Goal: Task Accomplishment & Management: Complete application form

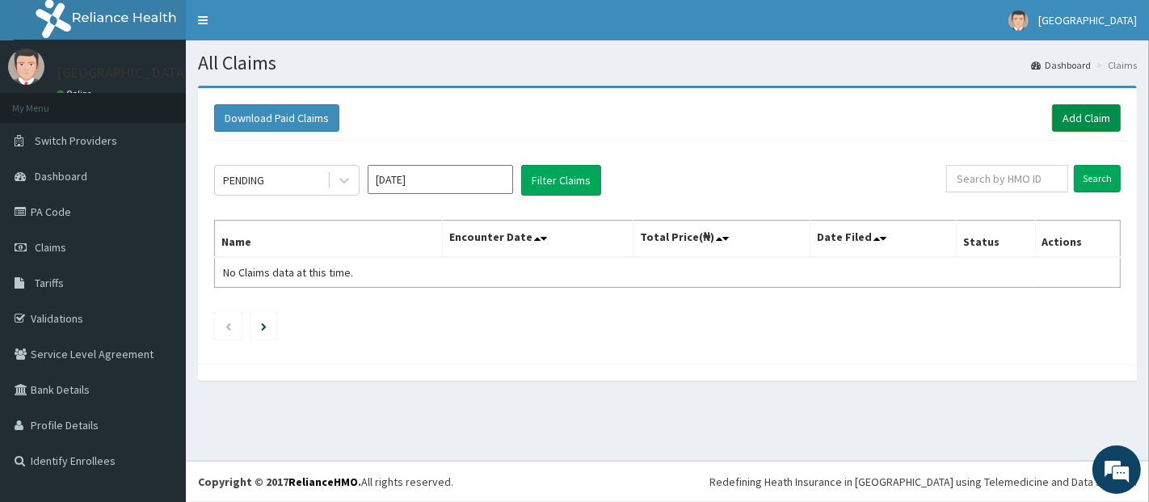
click at [1069, 120] on link "Add Claim" at bounding box center [1086, 117] width 69 height 27
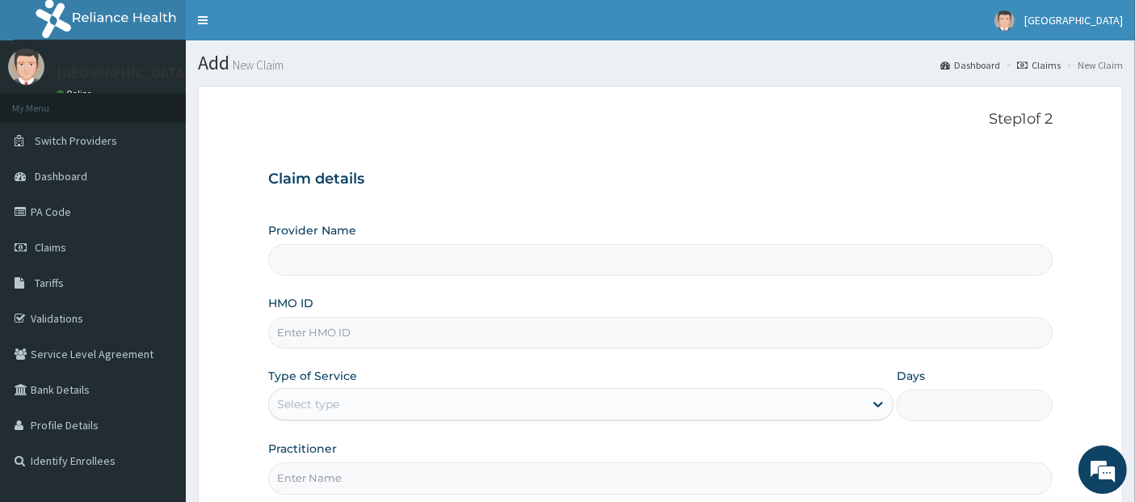
click at [742, 335] on input "HMO ID" at bounding box center [660, 333] width 785 height 32
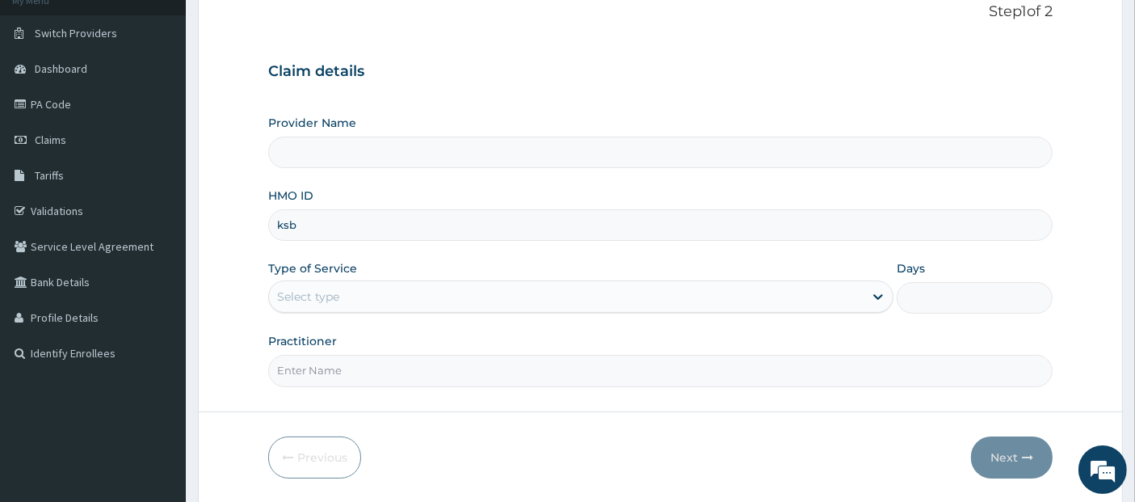
scroll to position [118, 0]
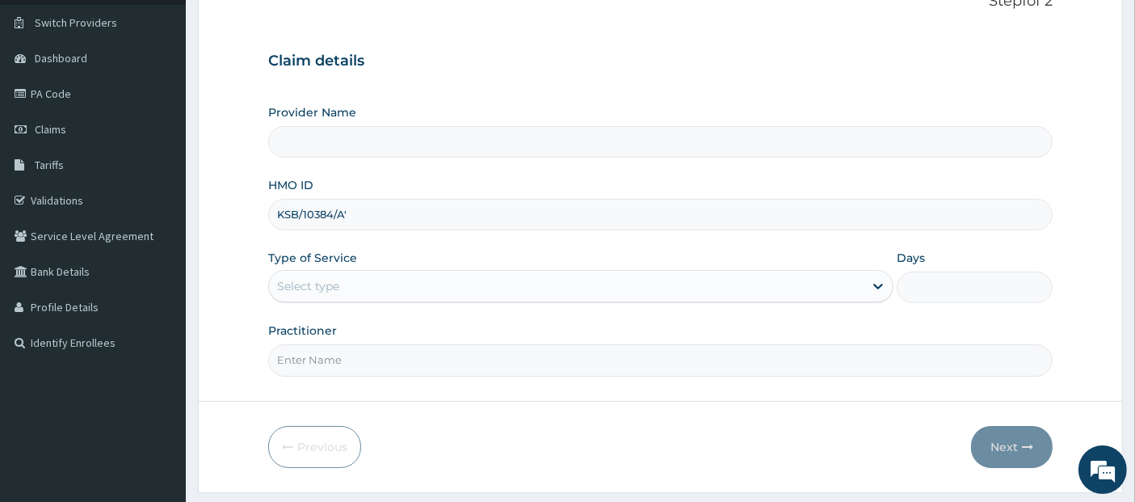
type input "KSB/10384/A"
click at [588, 280] on div "Select type" at bounding box center [566, 286] width 595 height 26
click at [853, 279] on div "Select type" at bounding box center [566, 286] width 595 height 26
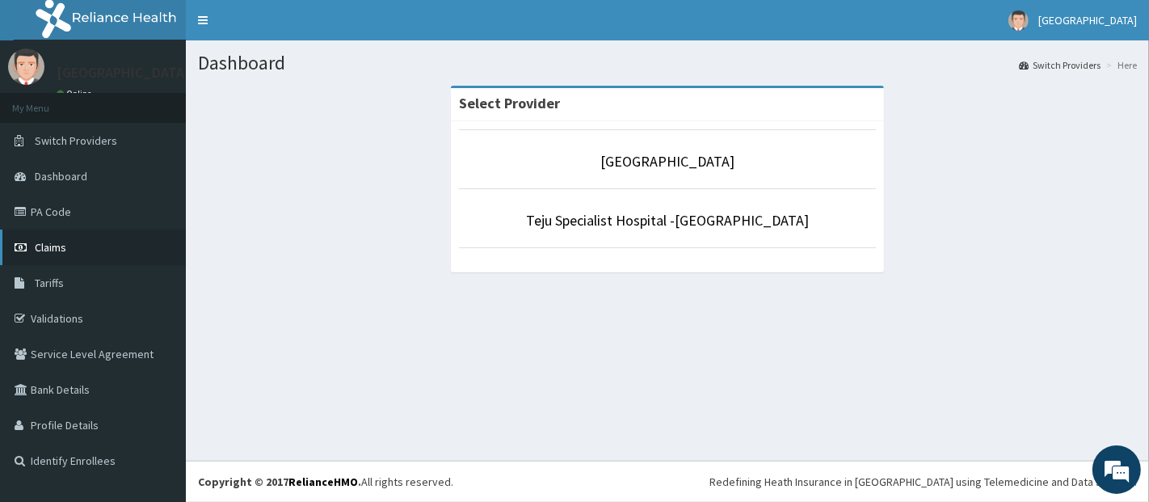
click at [53, 259] on link "Claims" at bounding box center [93, 247] width 186 height 36
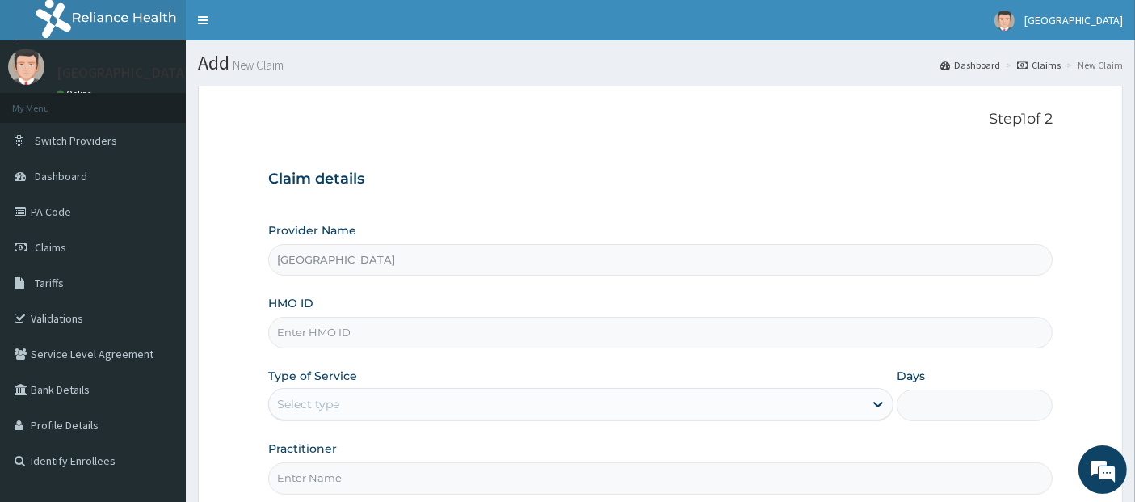
click at [701, 335] on input "HMO ID" at bounding box center [660, 333] width 785 height 32
type input "KSB/10384/A"
click at [743, 385] on div "Type of Service Select type" at bounding box center [580, 394] width 625 height 53
click at [745, 394] on div "Select type" at bounding box center [566, 404] width 595 height 26
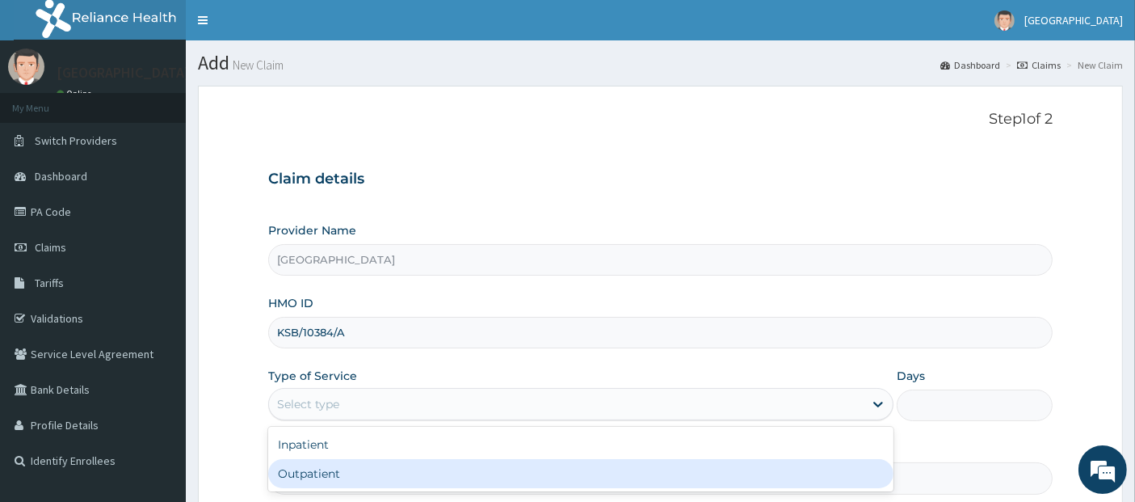
type input "1"
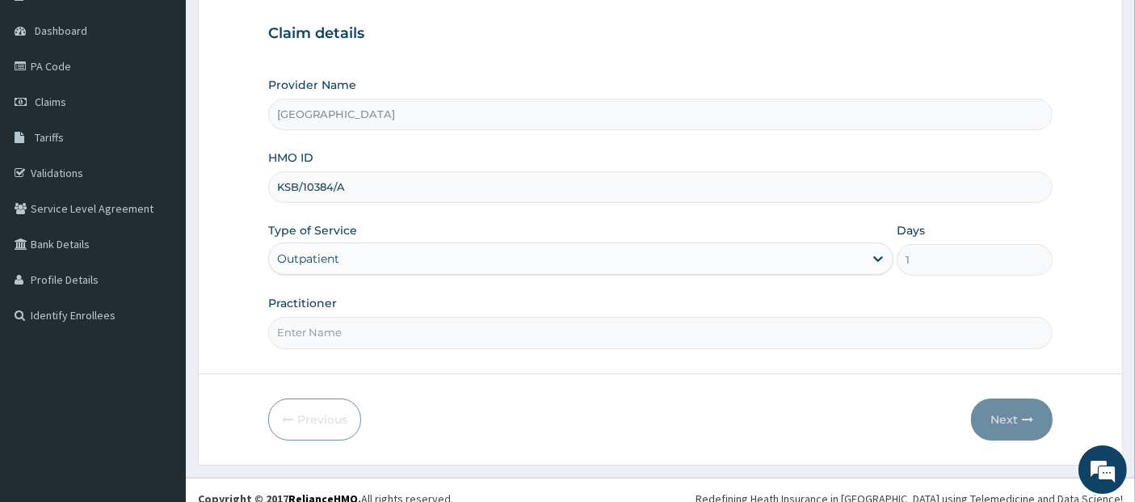
scroll to position [146, 0]
click at [505, 326] on input "Practitioner" at bounding box center [660, 332] width 785 height 32
type input "[PERSON_NAME]"
click at [1030, 421] on icon "button" at bounding box center [1027, 418] width 11 height 11
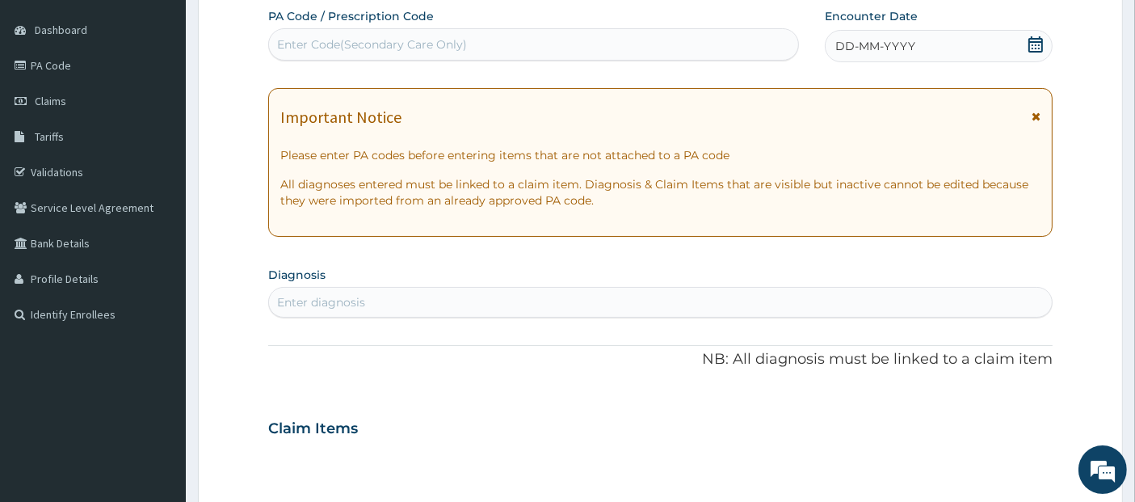
click at [1037, 53] on span at bounding box center [1036, 46] width 16 height 20
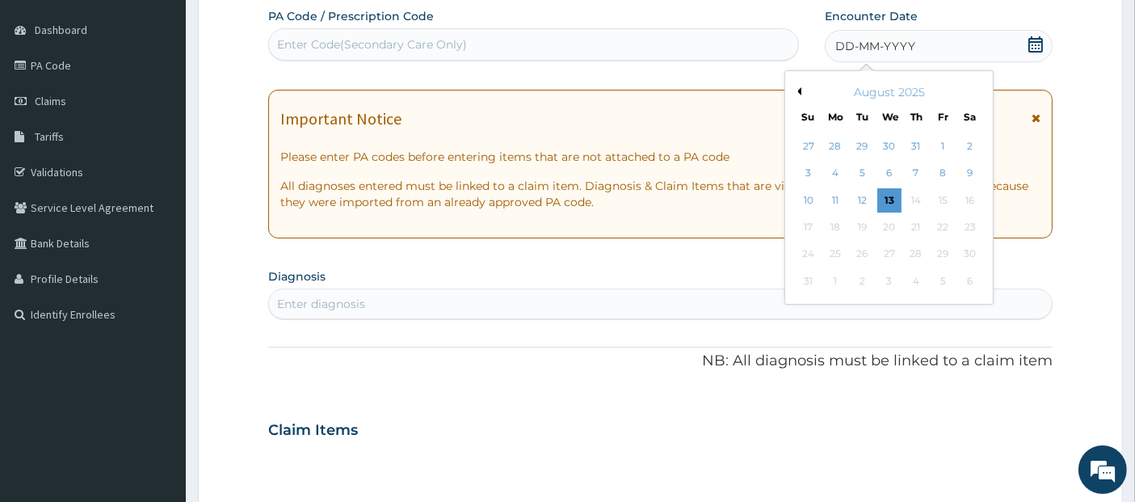
click at [802, 92] on div "August 2025" at bounding box center [889, 92] width 195 height 16
click at [827, 200] on div "11" at bounding box center [835, 200] width 24 height 24
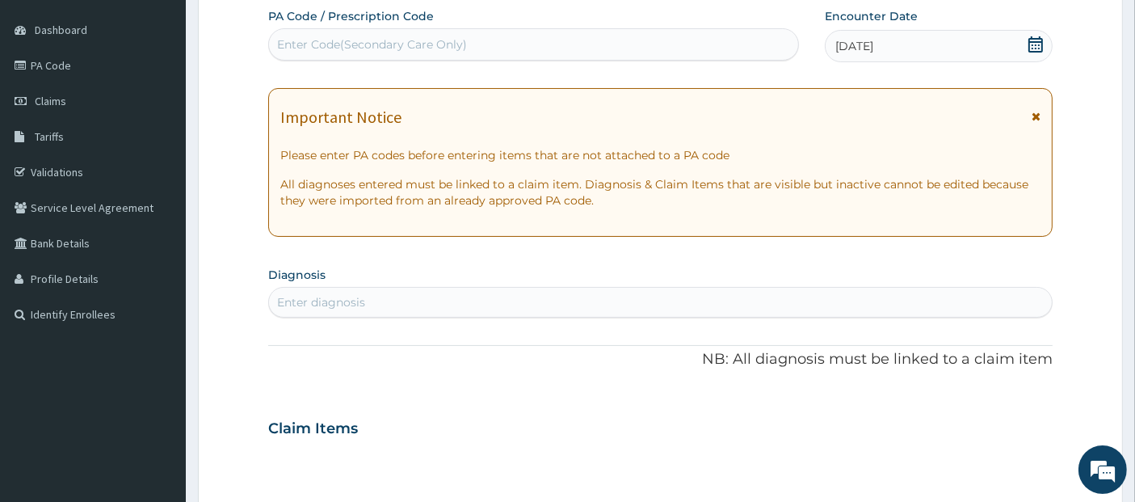
click at [707, 305] on div "Enter diagnosis" at bounding box center [661, 302] width 784 height 26
type input "[MEDICAL_DATA]"
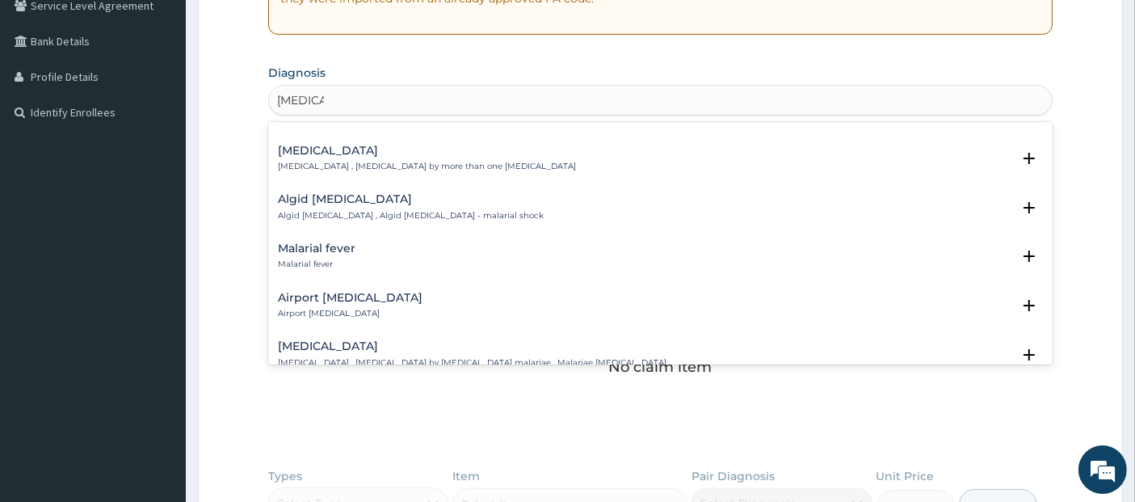
click at [600, 236] on div "Malarial fever Malarial fever Select Status Query Query covers suspected (?), K…" at bounding box center [660, 260] width 785 height 49
click at [472, 242] on div "Malarial fever Malarial fever" at bounding box center [661, 256] width 766 height 28
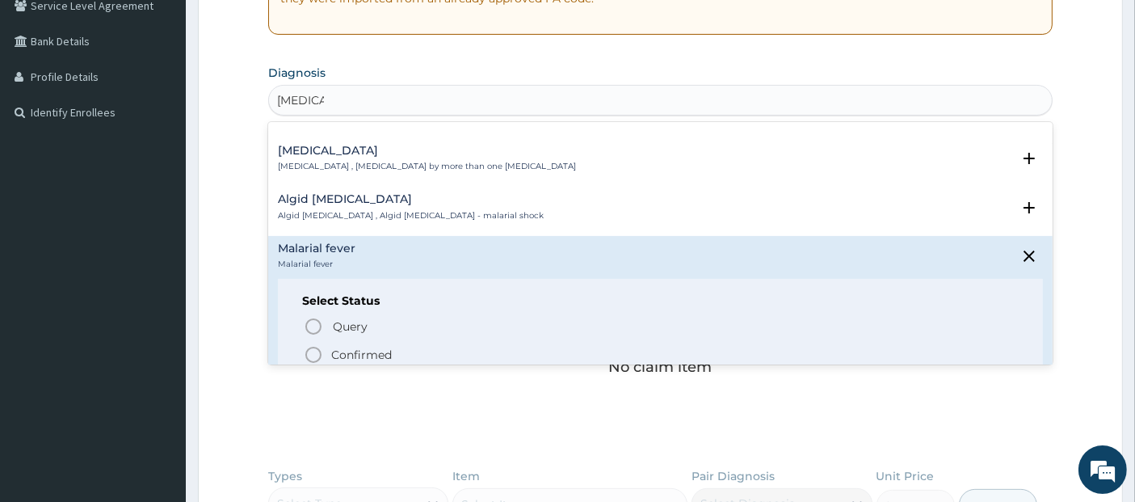
click at [452, 345] on span "Confirmed" at bounding box center [662, 354] width 716 height 19
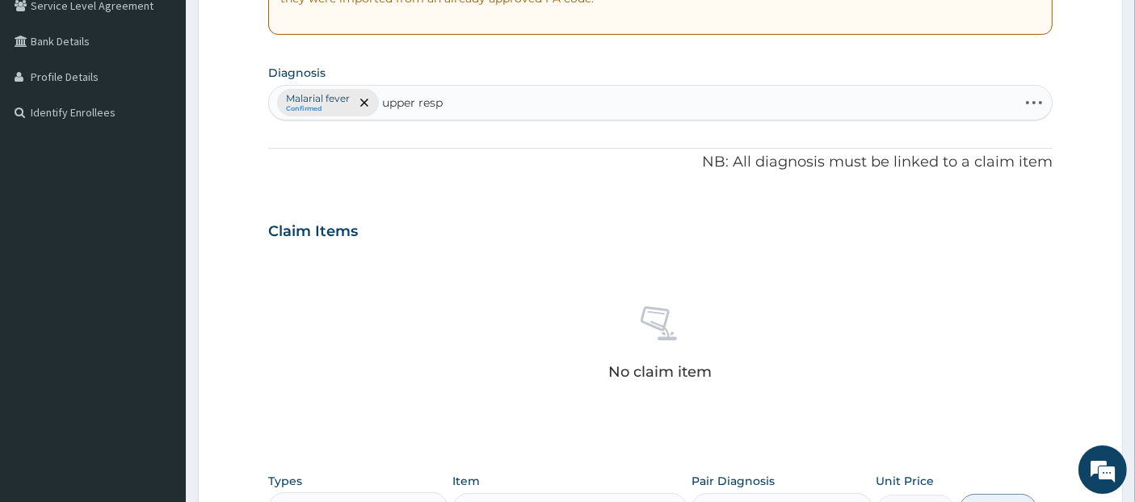
type input "upper resp"
type input "upper res"
type input "s"
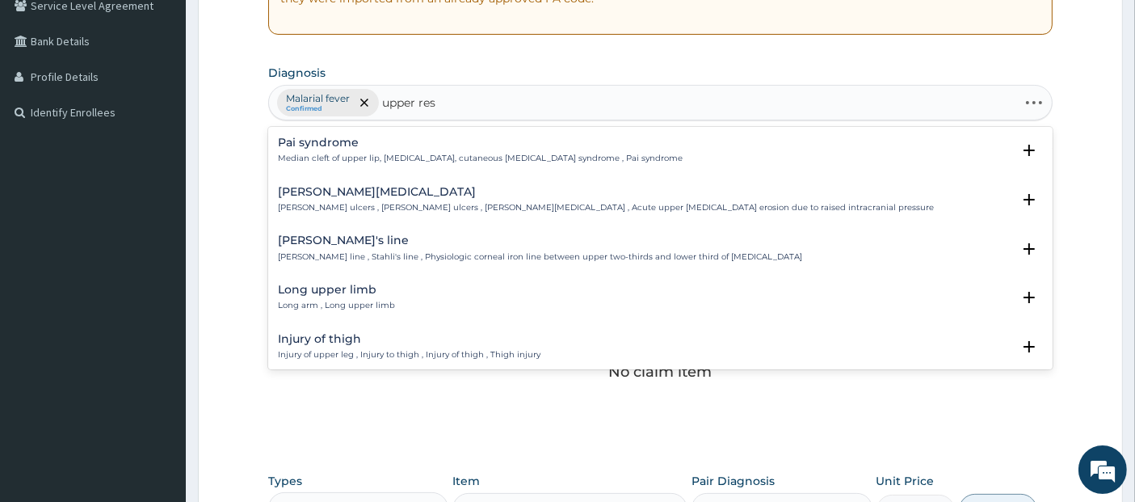
type input "upper resp"
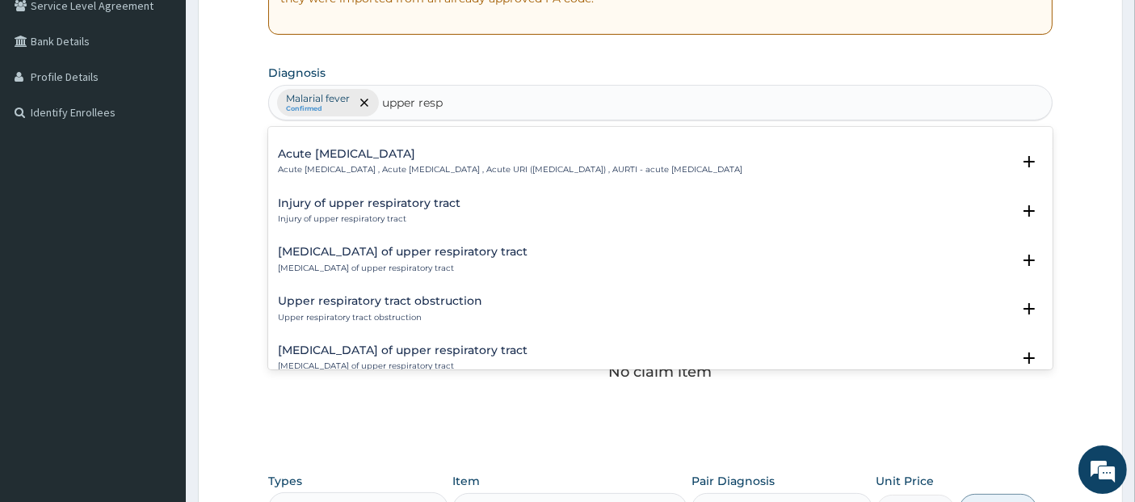
scroll to position [133, 0]
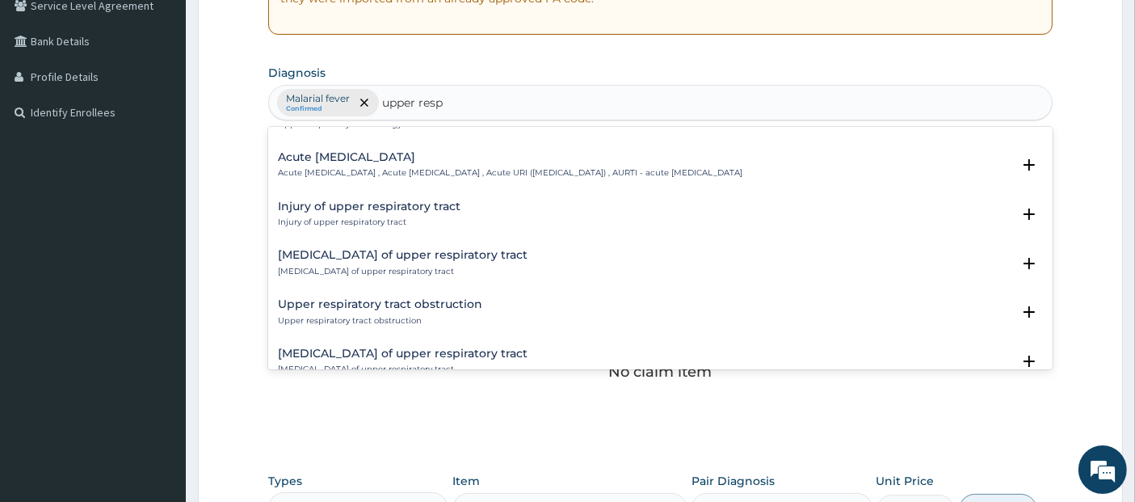
click at [477, 162] on div "Acute [MEDICAL_DATA] Acute [MEDICAL_DATA] , Acute [MEDICAL_DATA] , Acute URI ([…" at bounding box center [510, 165] width 465 height 28
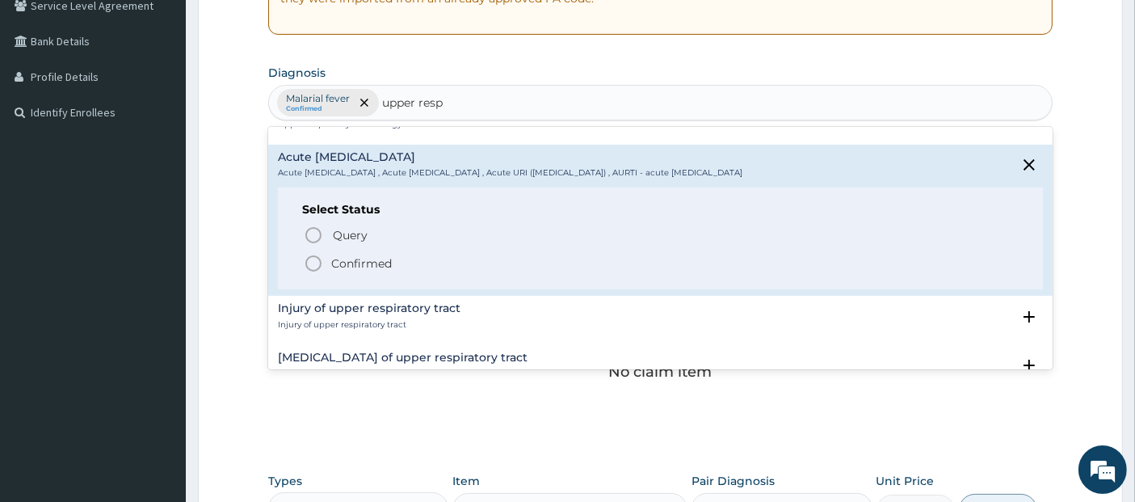
click at [493, 263] on span "Confirmed" at bounding box center [662, 263] width 716 height 19
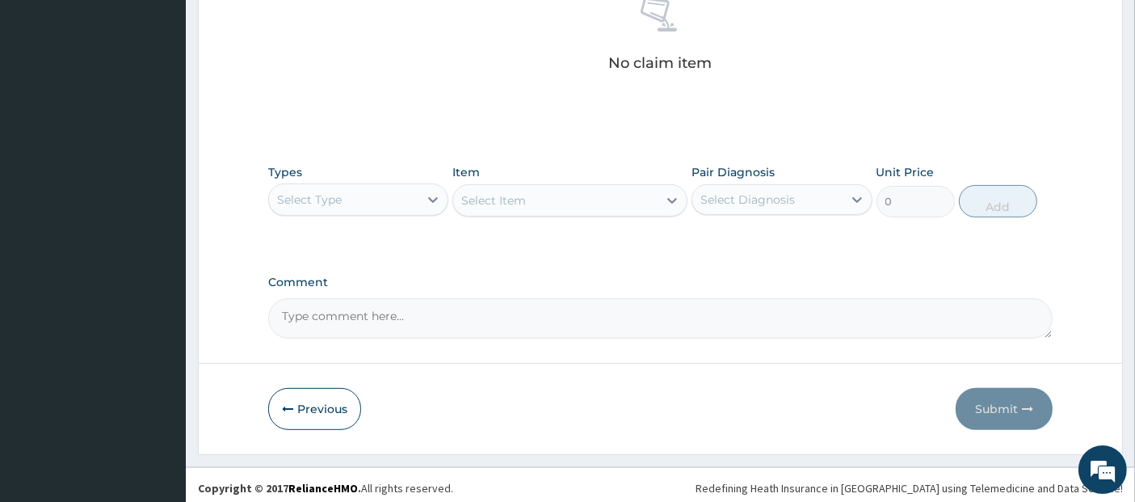
scroll to position [660, 0]
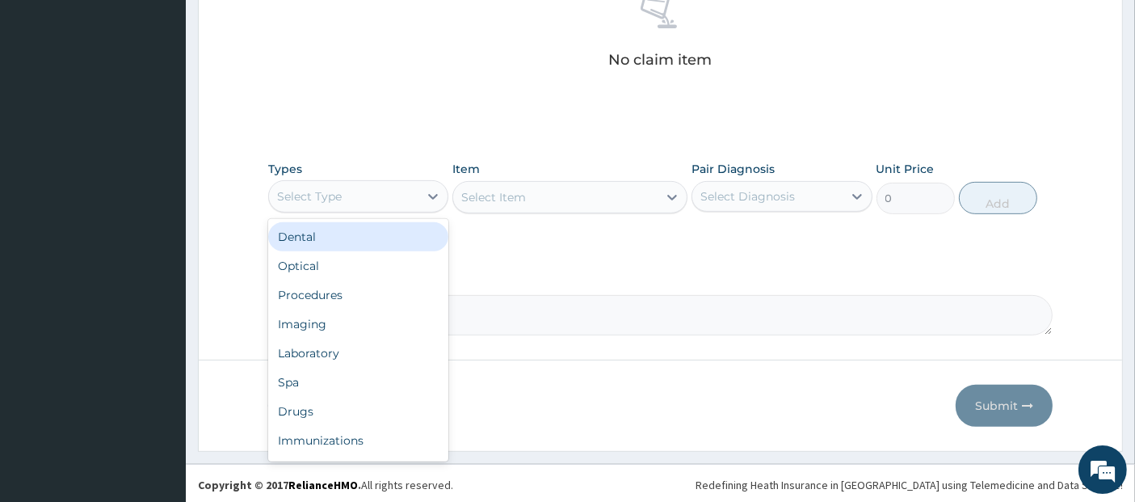
click at [397, 201] on div "Select Type" at bounding box center [343, 196] width 149 height 26
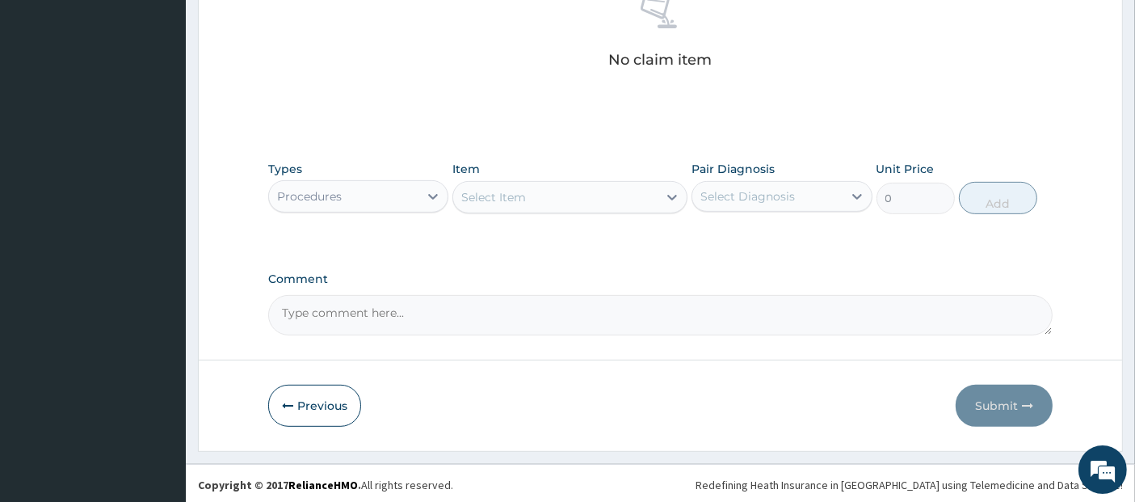
click at [550, 189] on div "Select Item" at bounding box center [555, 197] width 204 height 26
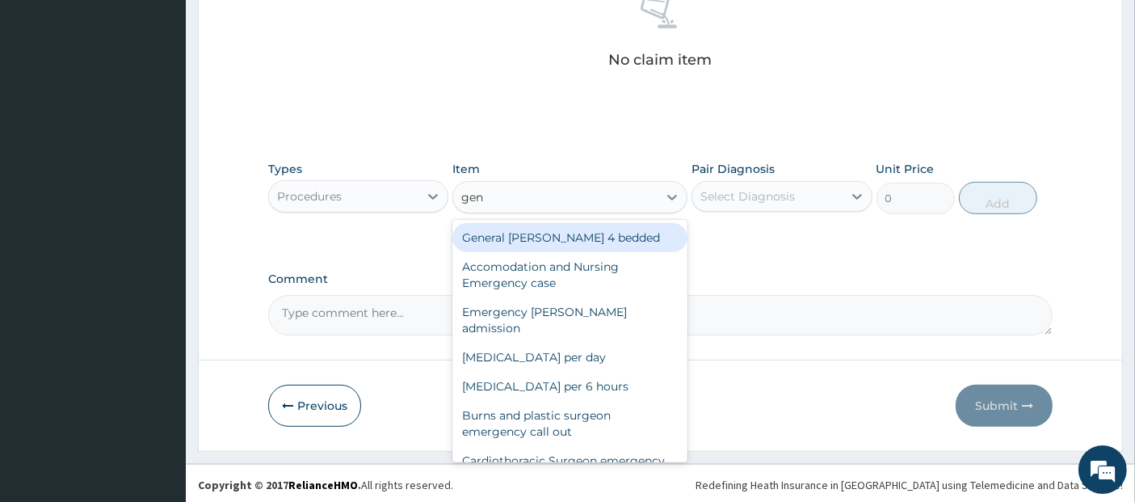
type input "gene"
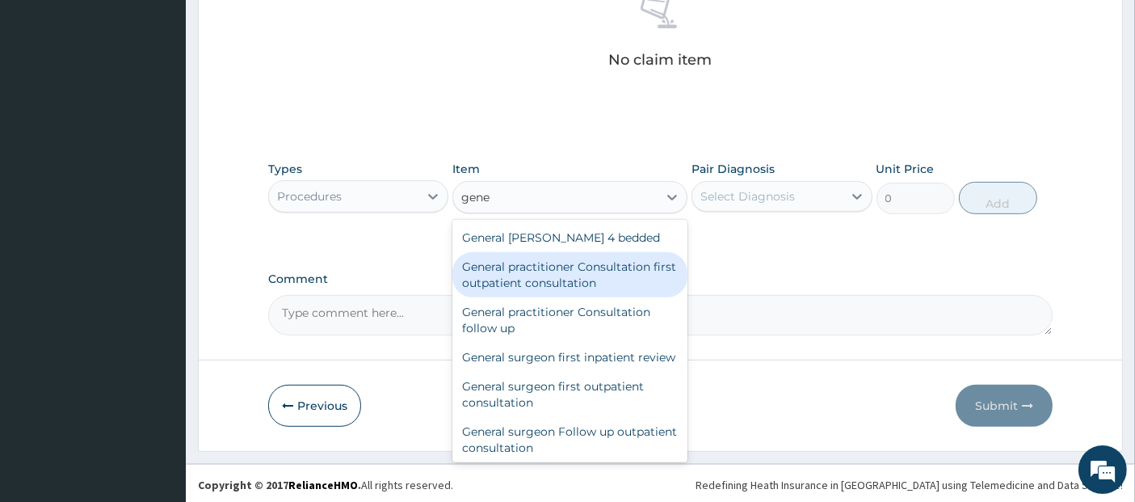
type input "3795"
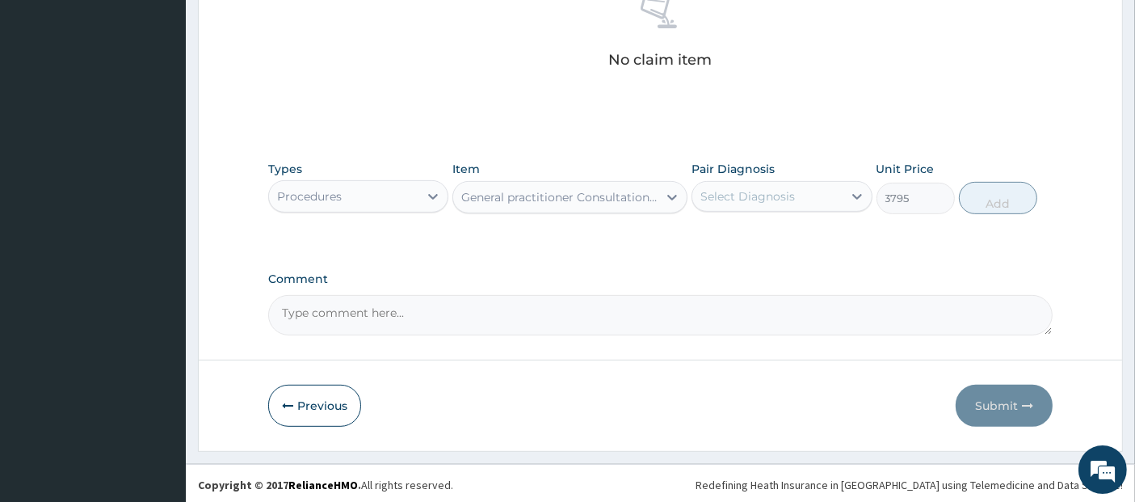
click at [729, 191] on div "Select Diagnosis" at bounding box center [748, 196] width 95 height 16
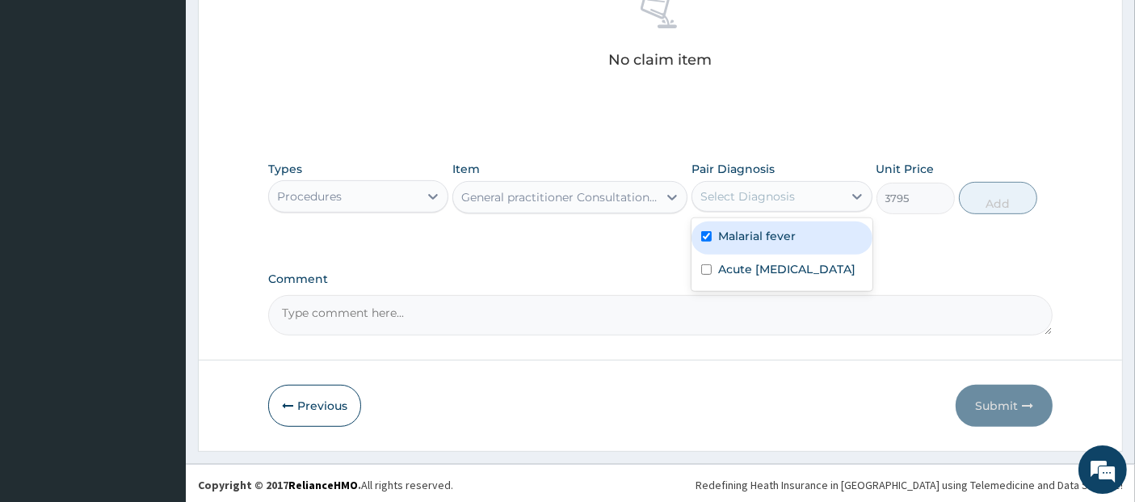
checkbox input "true"
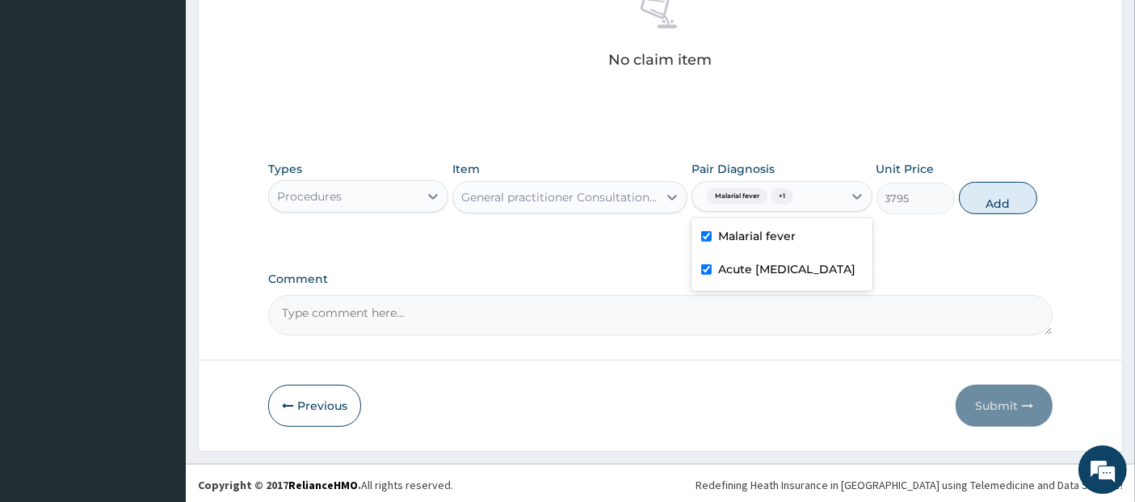
checkbox input "true"
click at [1008, 193] on button "Add" at bounding box center [998, 198] width 78 height 32
type input "0"
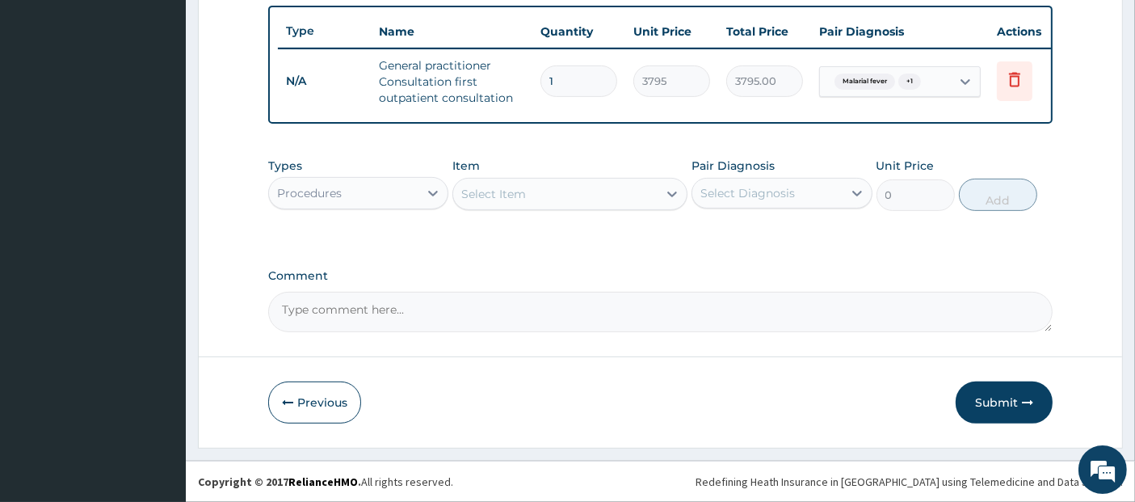
click at [398, 206] on div "Procedures" at bounding box center [343, 193] width 149 height 26
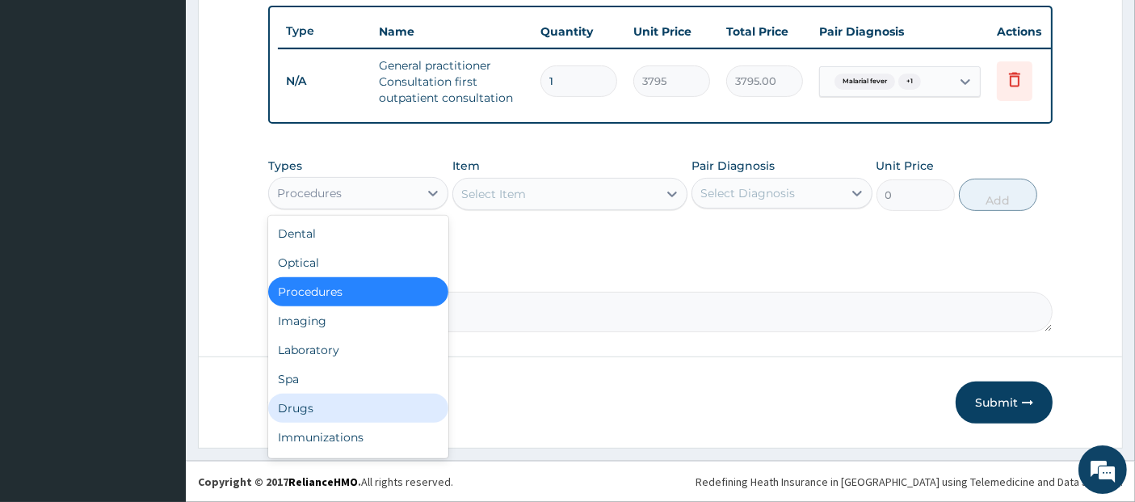
click at [378, 402] on div "Drugs" at bounding box center [358, 407] width 180 height 29
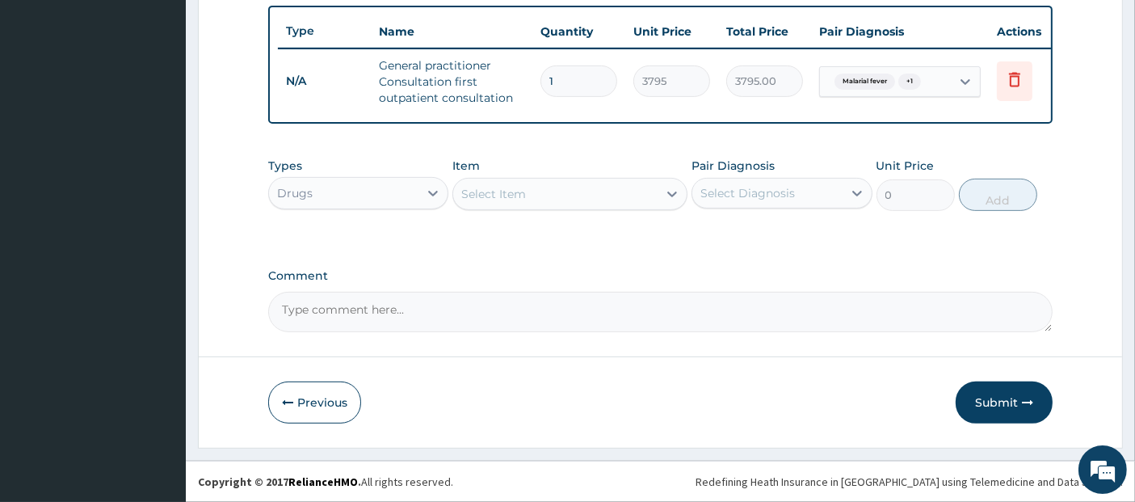
click at [577, 184] on div "Select Item" at bounding box center [555, 194] width 204 height 26
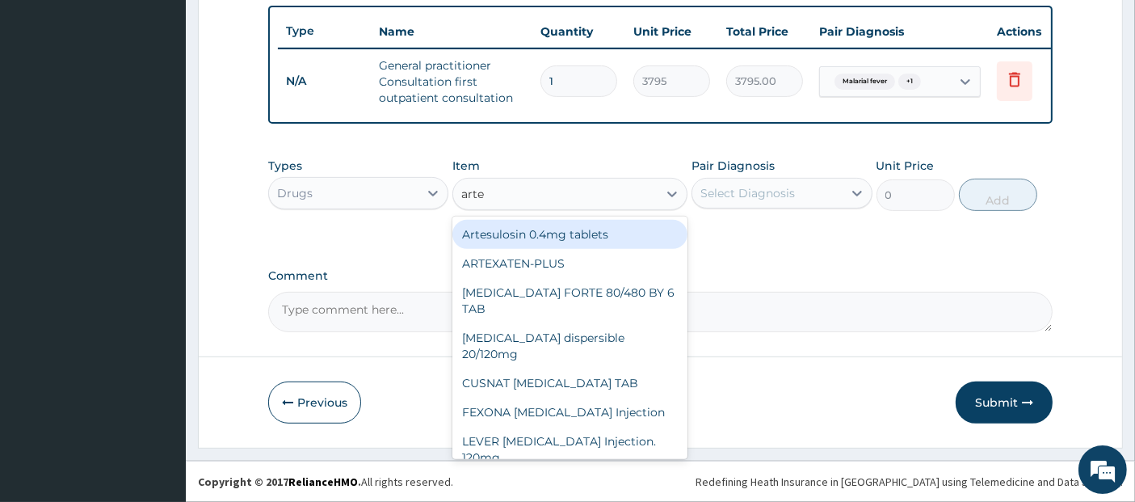
type input "artem"
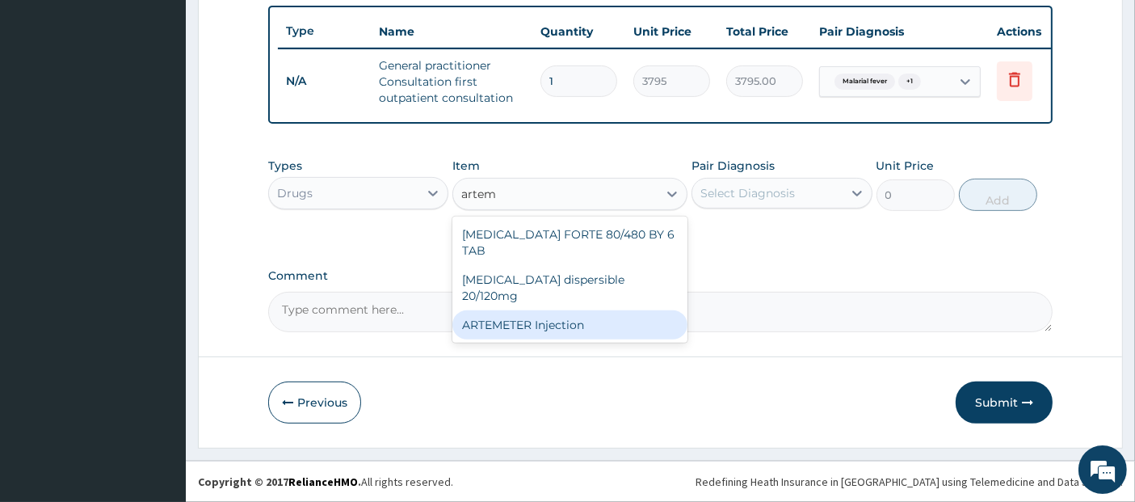
type input "1012"
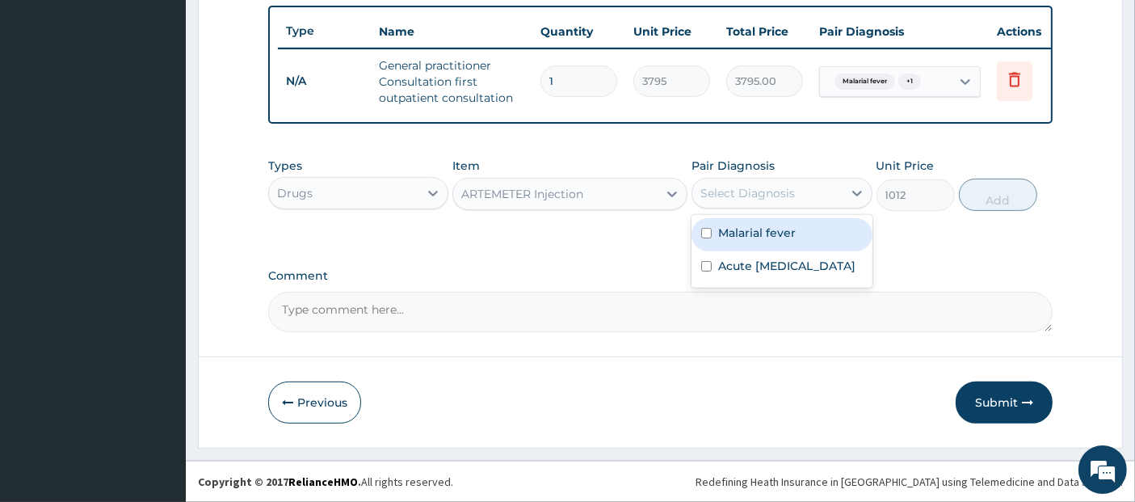
click at [727, 191] on div "Select Diagnosis" at bounding box center [748, 193] width 95 height 16
checkbox input "true"
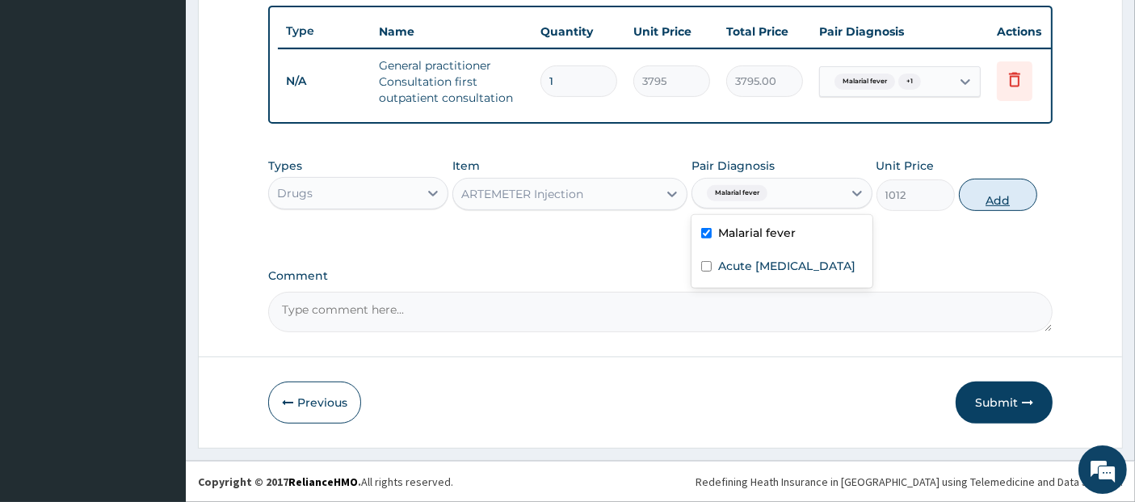
click at [981, 193] on button "Add" at bounding box center [998, 195] width 78 height 32
type input "0"
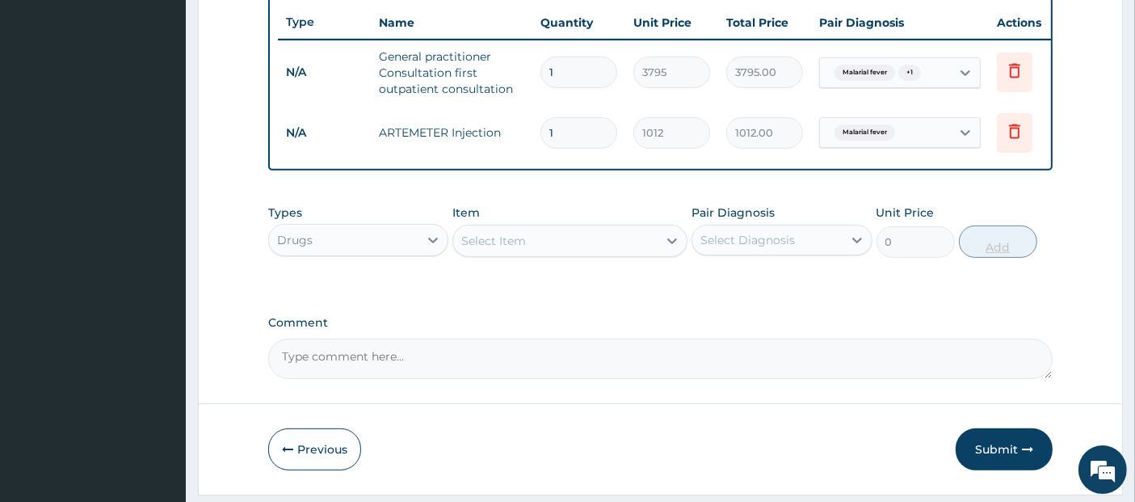
type input "0.00"
type input "3"
type input "3036.00"
type input "3"
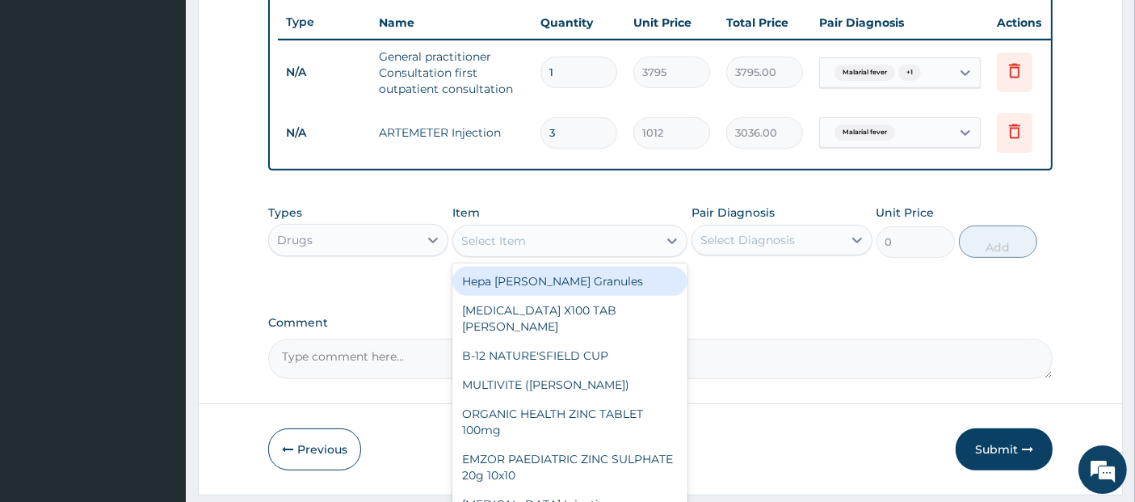
click at [631, 253] on div "Select Item" at bounding box center [555, 241] width 204 height 26
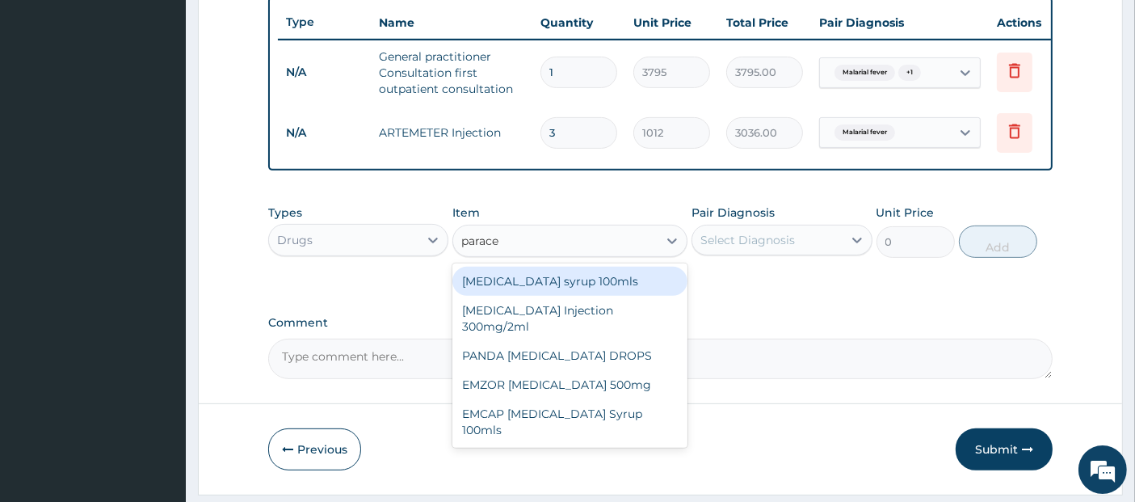
type input "paracet"
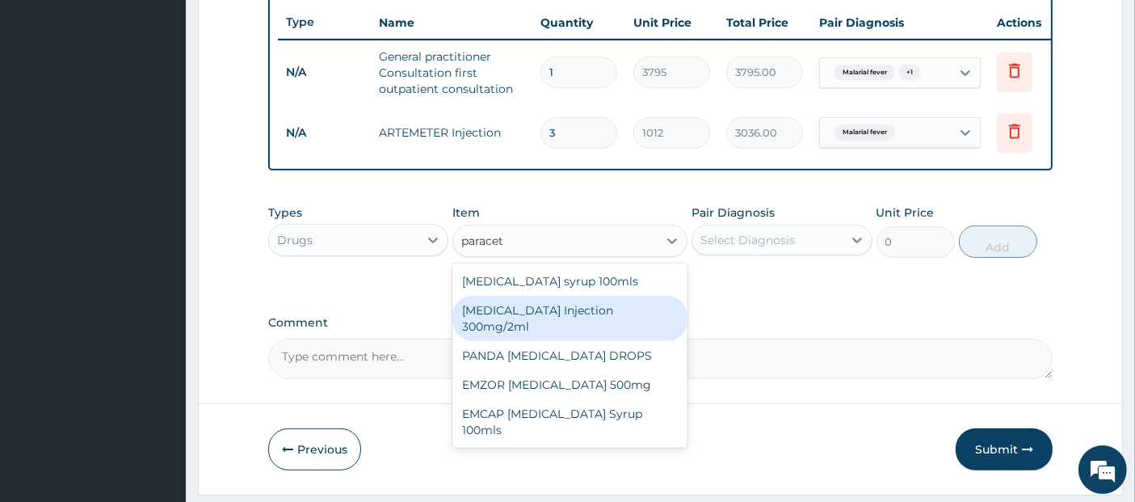
click at [647, 310] on div "[MEDICAL_DATA] Injection 300mg/2ml" at bounding box center [569, 318] width 235 height 45
type input "278.3"
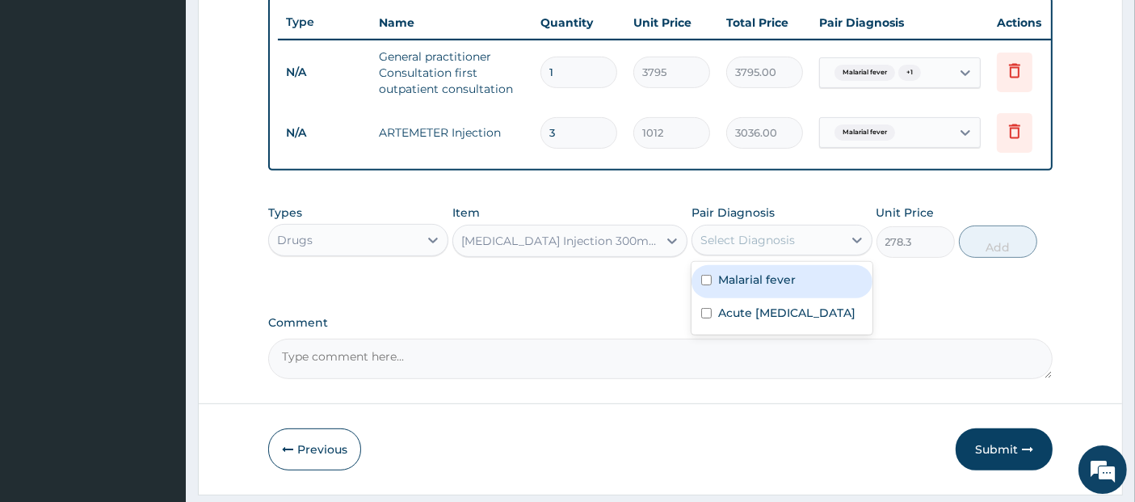
click at [778, 248] on div "Select Diagnosis" at bounding box center [748, 240] width 95 height 16
click at [772, 288] on label "Malarial fever" at bounding box center [757, 279] width 78 height 16
checkbox input "true"
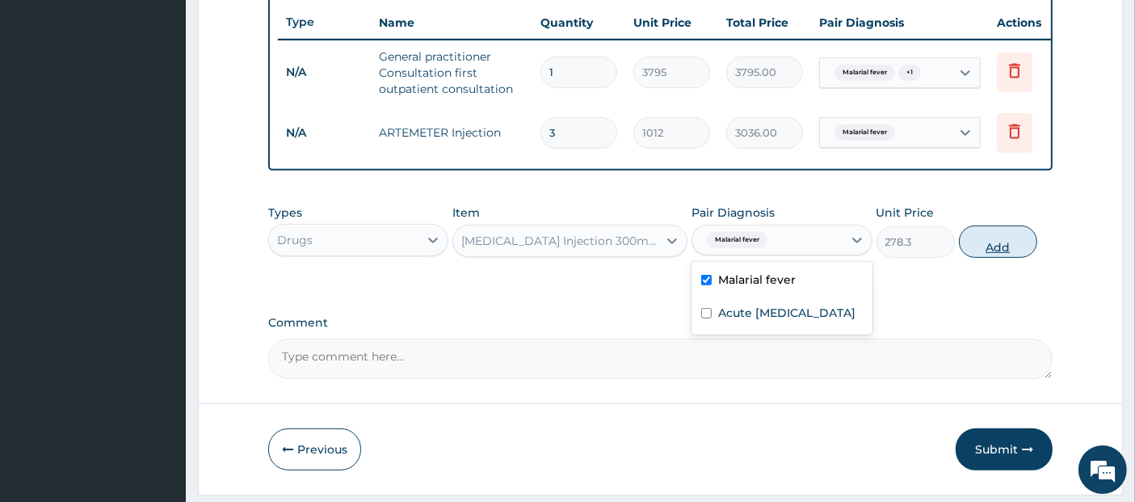
click at [976, 238] on button "Add" at bounding box center [998, 241] width 78 height 32
type input "0"
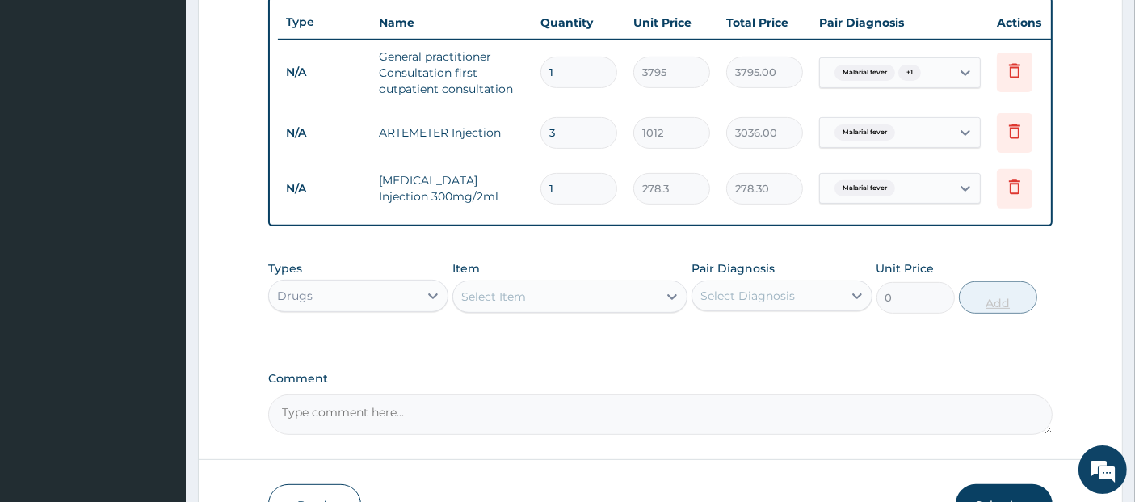
type input "0.00"
type input "2"
type input "556.60"
type input "2"
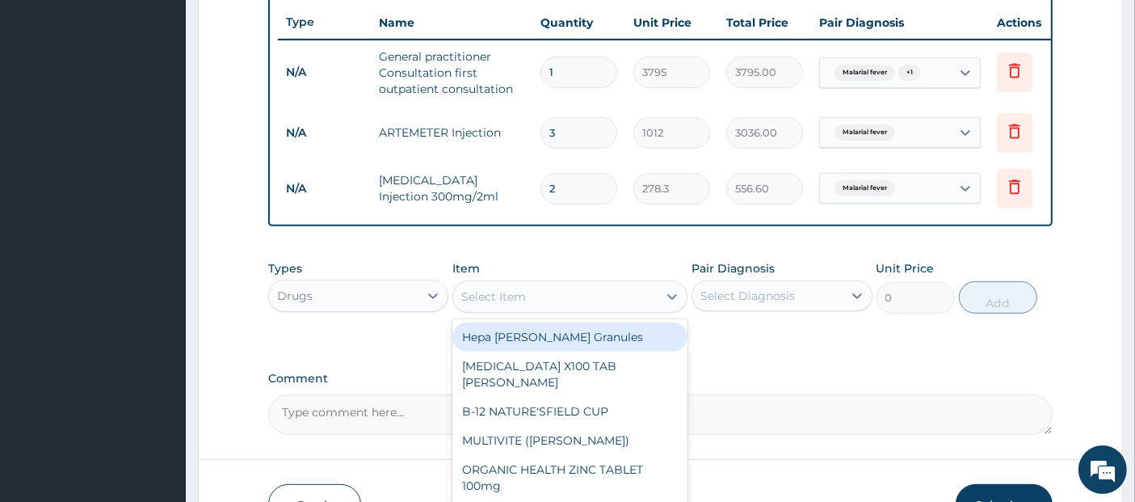
click at [570, 309] on div "Select Item" at bounding box center [555, 297] width 204 height 26
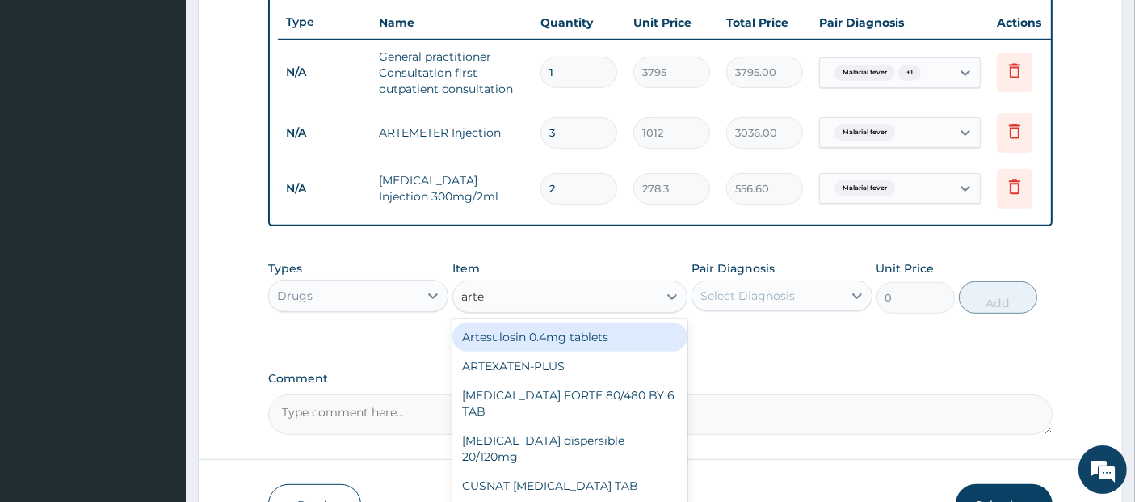
type input "artem"
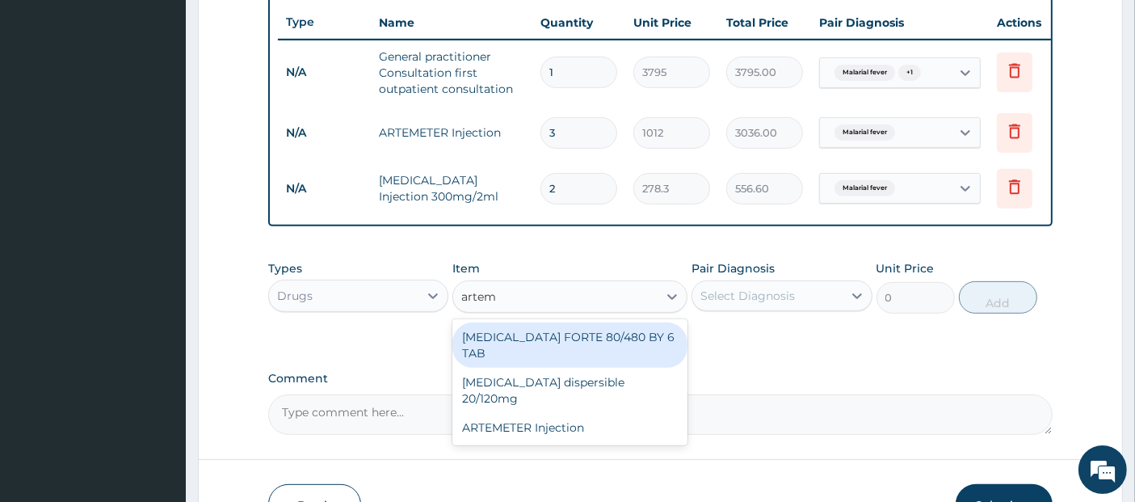
click at [580, 347] on div "[MEDICAL_DATA] FORTE 80/480 BY 6 TAB" at bounding box center [569, 344] width 235 height 45
type input "480.7"
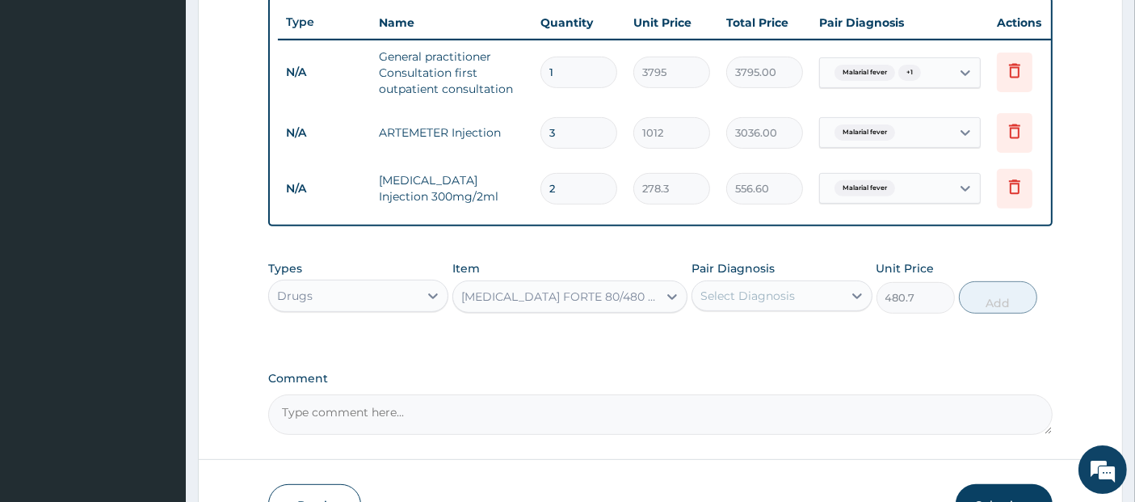
click at [786, 304] on div "Select Diagnosis" at bounding box center [748, 296] width 95 height 16
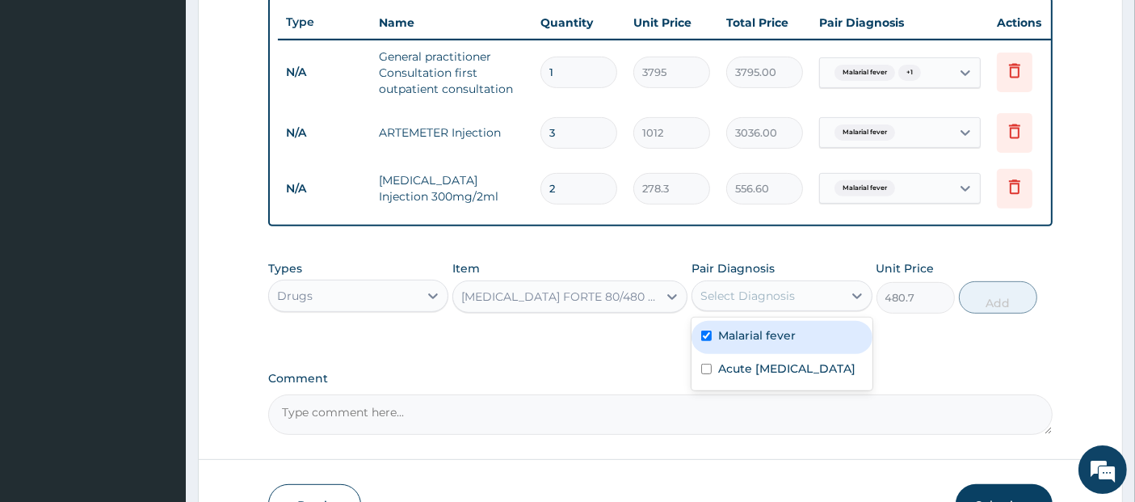
checkbox input "true"
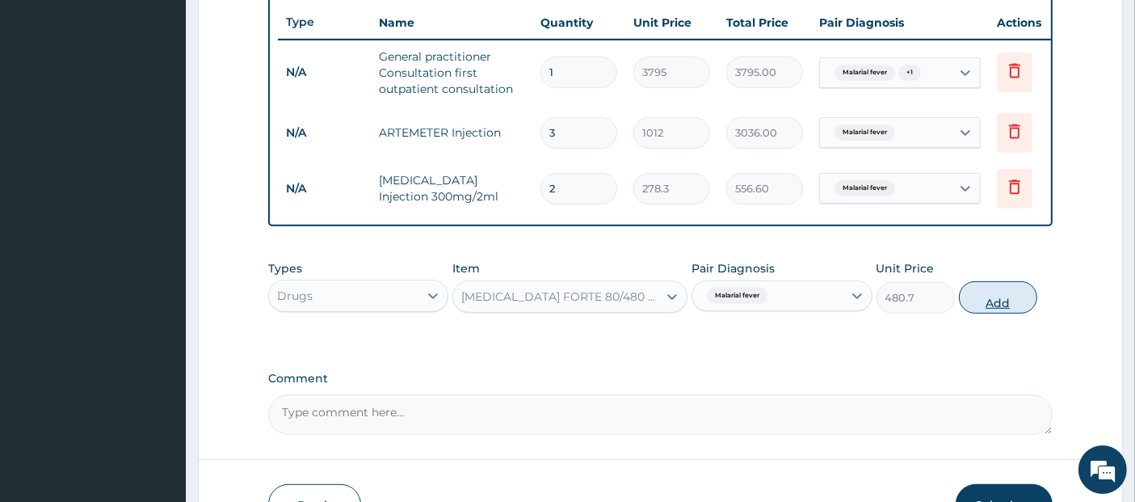
click at [1008, 297] on button "Add" at bounding box center [998, 297] width 78 height 32
type input "0"
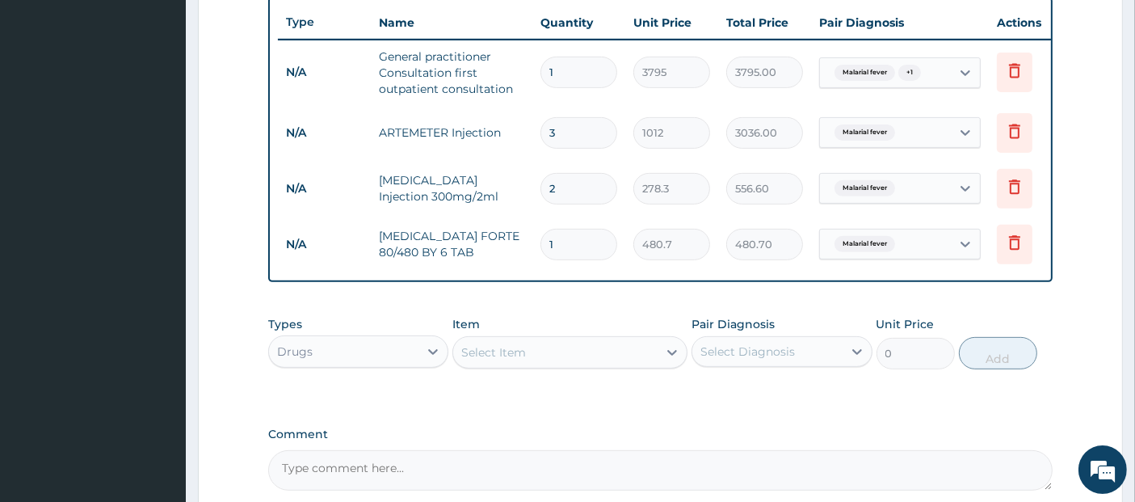
click at [548, 354] on div "Select Item" at bounding box center [555, 352] width 204 height 26
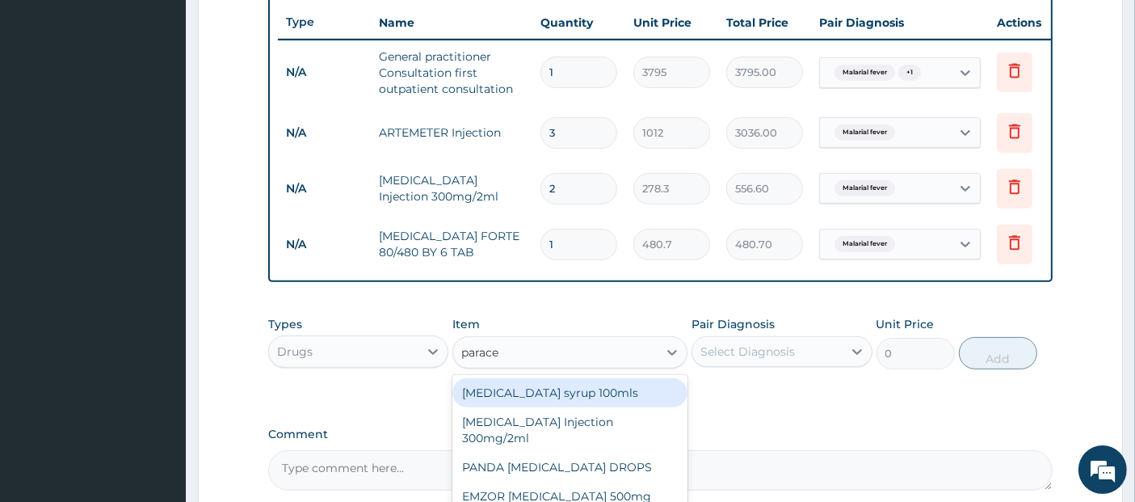
type input "paracet"
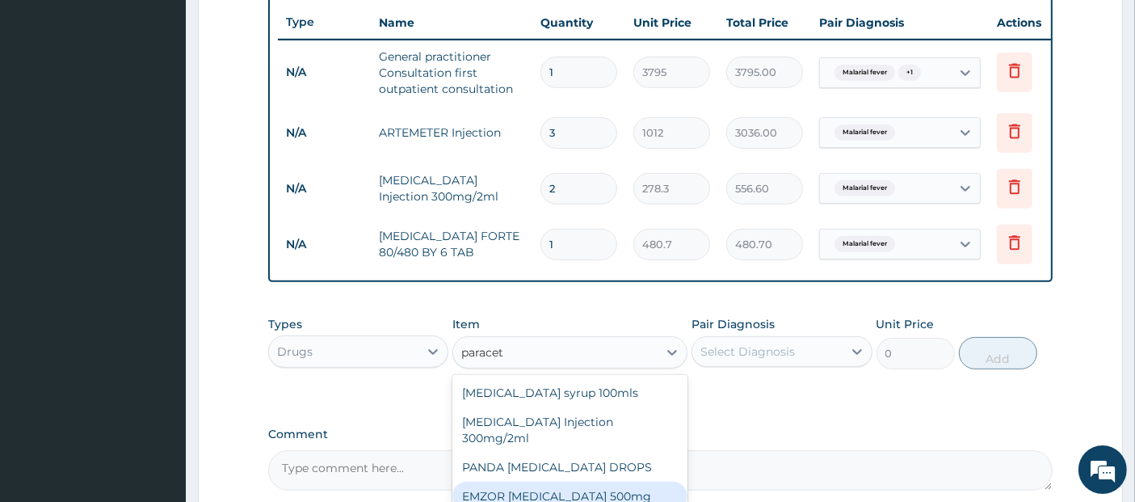
click at [607, 499] on div "EMZOR [MEDICAL_DATA] 500mg" at bounding box center [569, 496] width 235 height 29
type input "25.3"
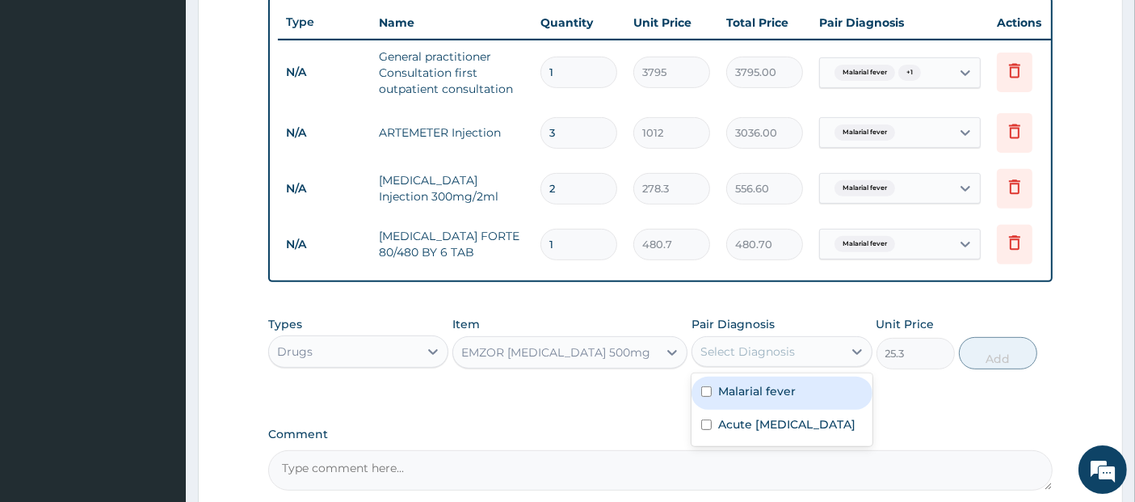
click at [747, 360] on div "Select Diagnosis" at bounding box center [748, 351] width 95 height 16
checkbox input "true"
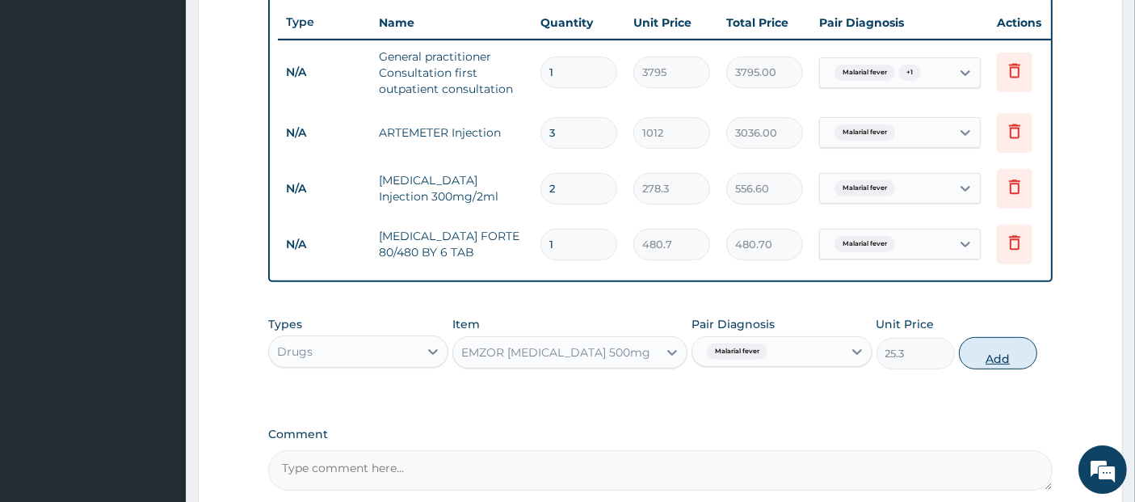
click at [987, 369] on button "Add" at bounding box center [998, 353] width 78 height 32
type input "0"
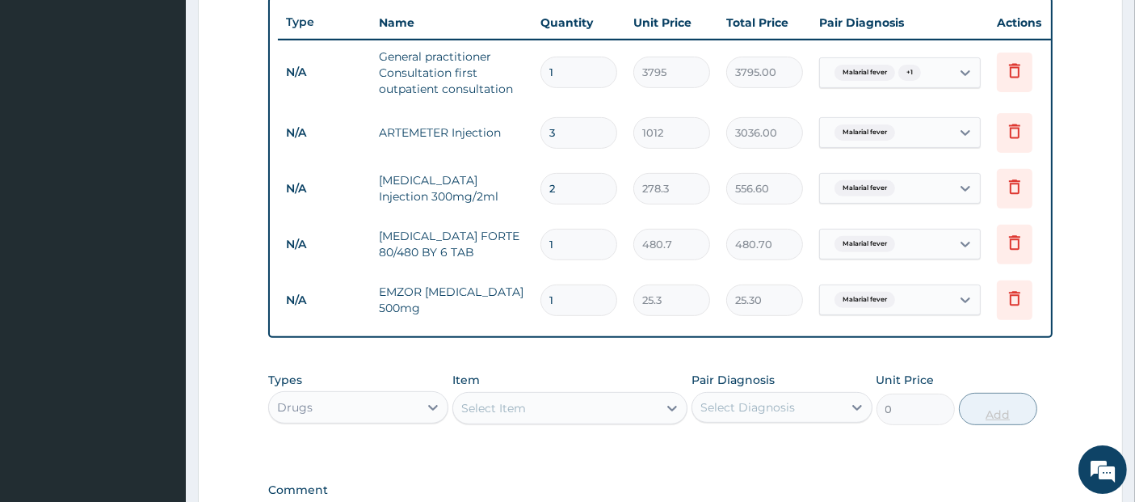
type input "18"
type input "455.40"
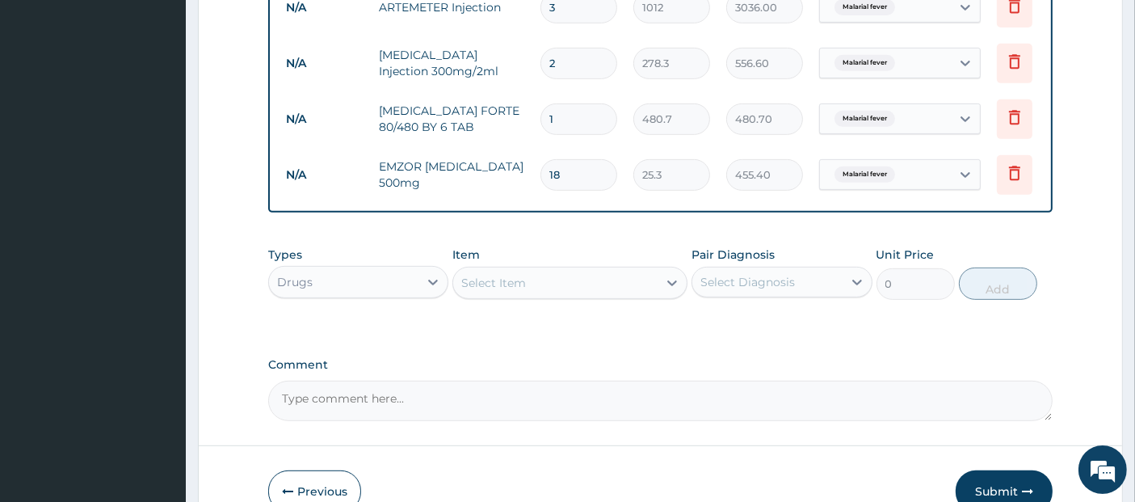
scroll to position [730, 0]
type input "18"
click at [631, 290] on div "Select Item" at bounding box center [555, 282] width 204 height 26
type input "[MEDICAL_DATA]"
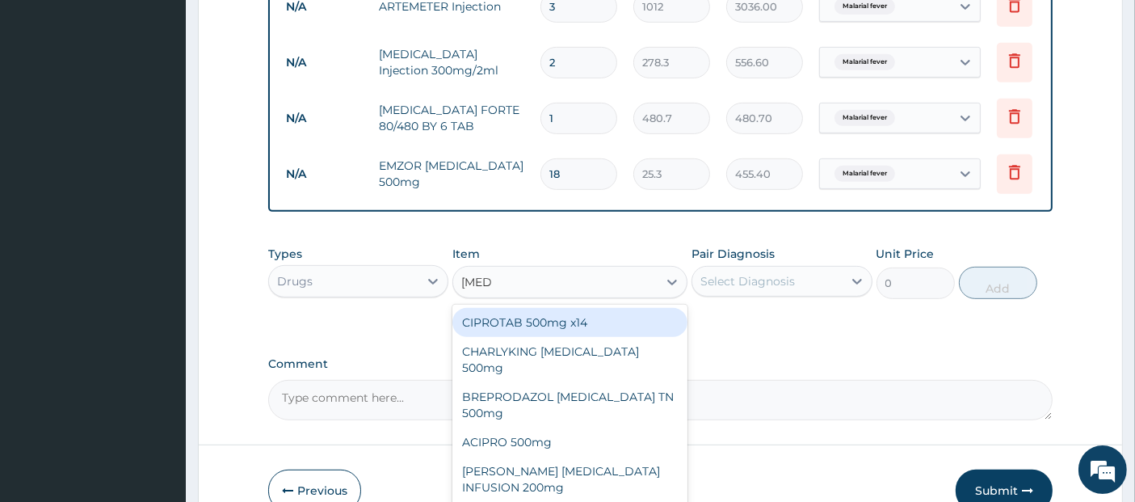
type input "341.55"
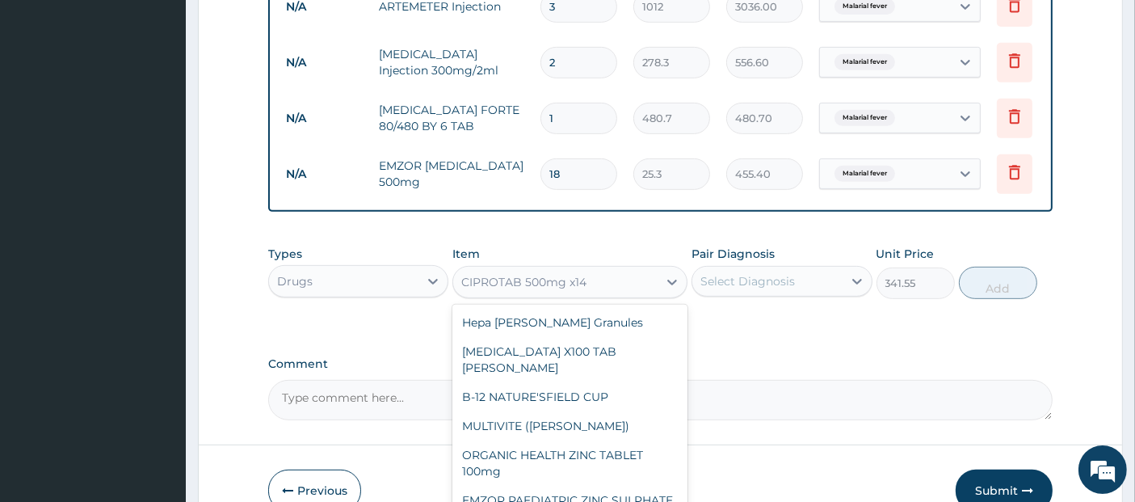
click at [605, 295] on div "CIPROTAB 500mg x14" at bounding box center [555, 282] width 204 height 26
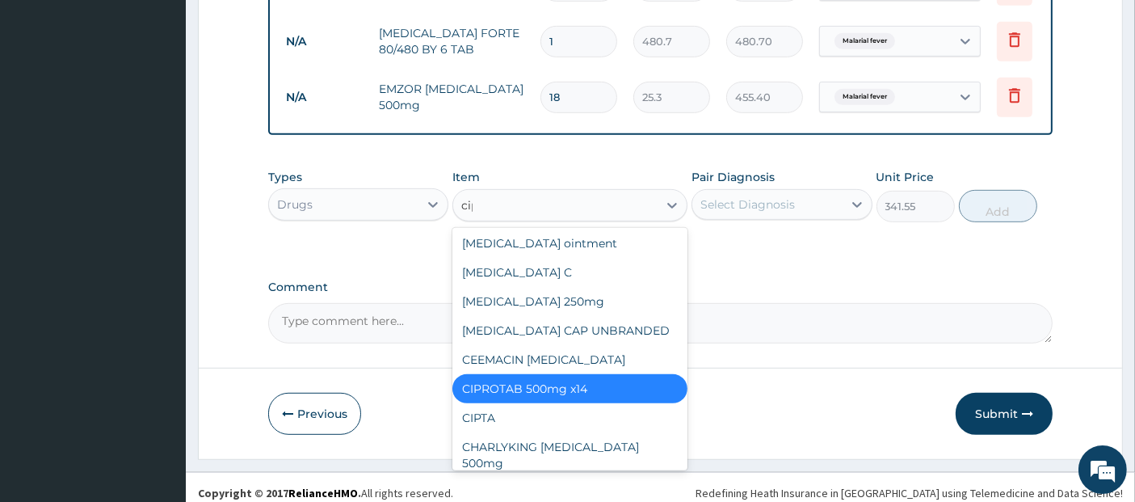
scroll to position [0, 0]
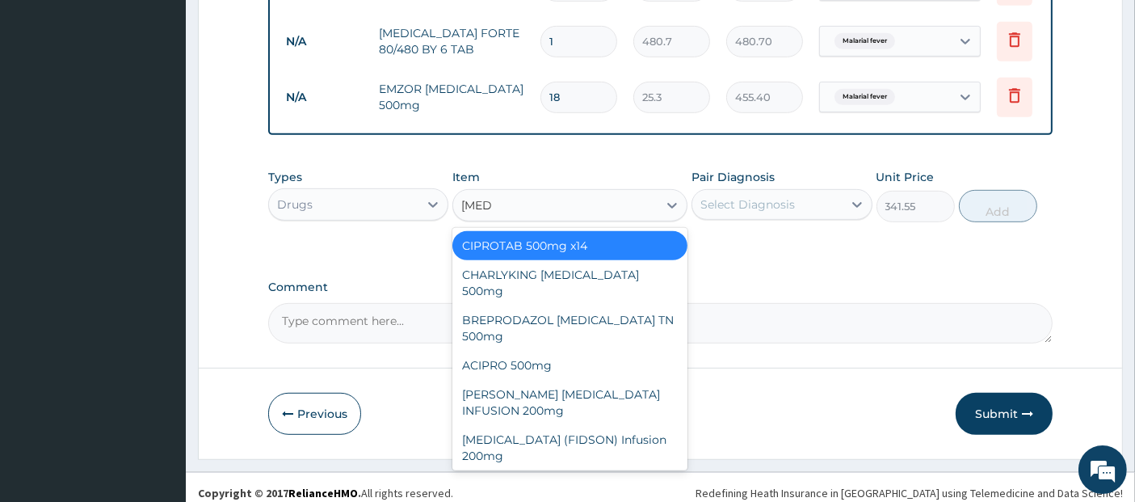
type input "ciprof"
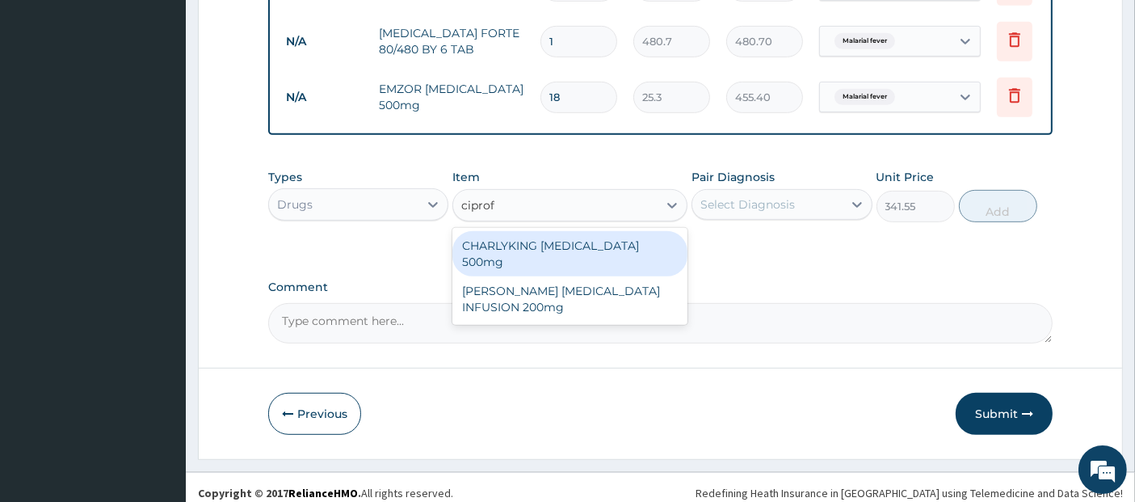
type input "189.75"
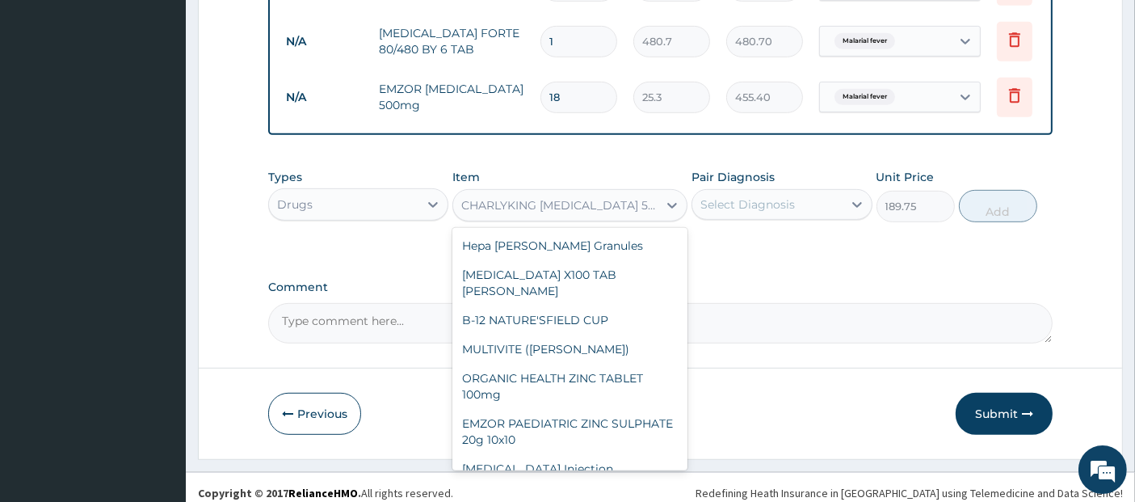
click at [633, 213] on div "CHARLYKING [MEDICAL_DATA] 500mg" at bounding box center [560, 205] width 198 height 16
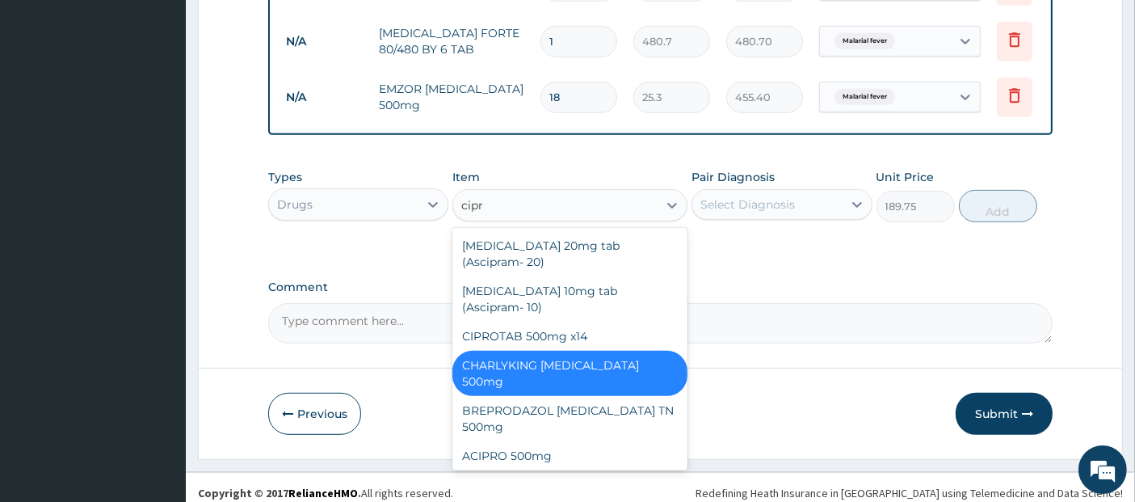
type input "[MEDICAL_DATA]"
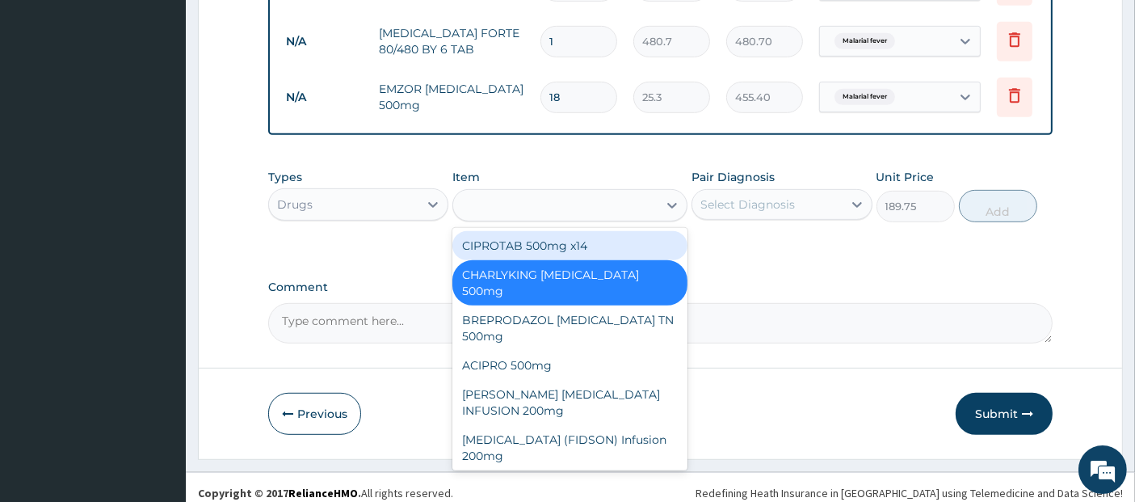
type input "341.55"
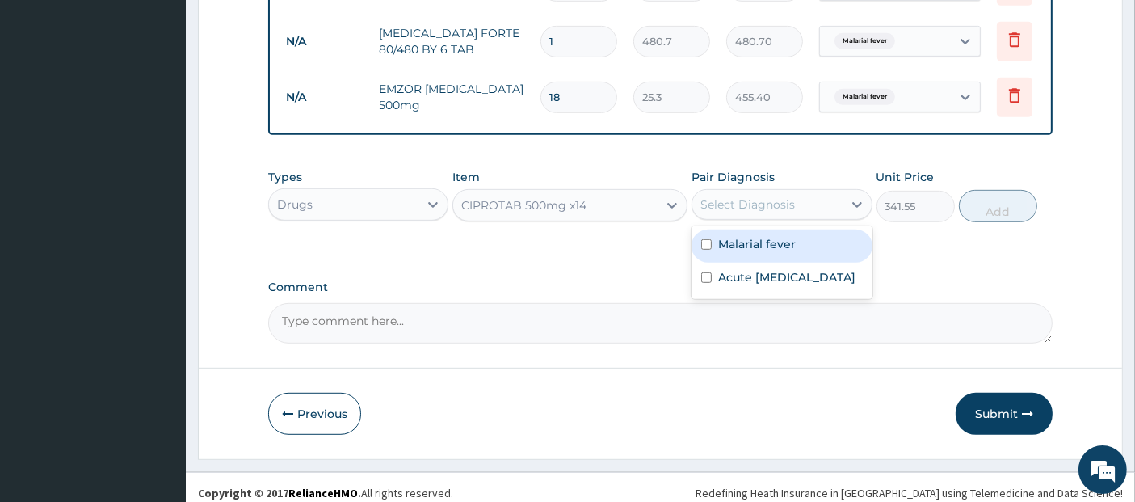
click at [802, 217] on div "Select Diagnosis" at bounding box center [766, 204] width 149 height 26
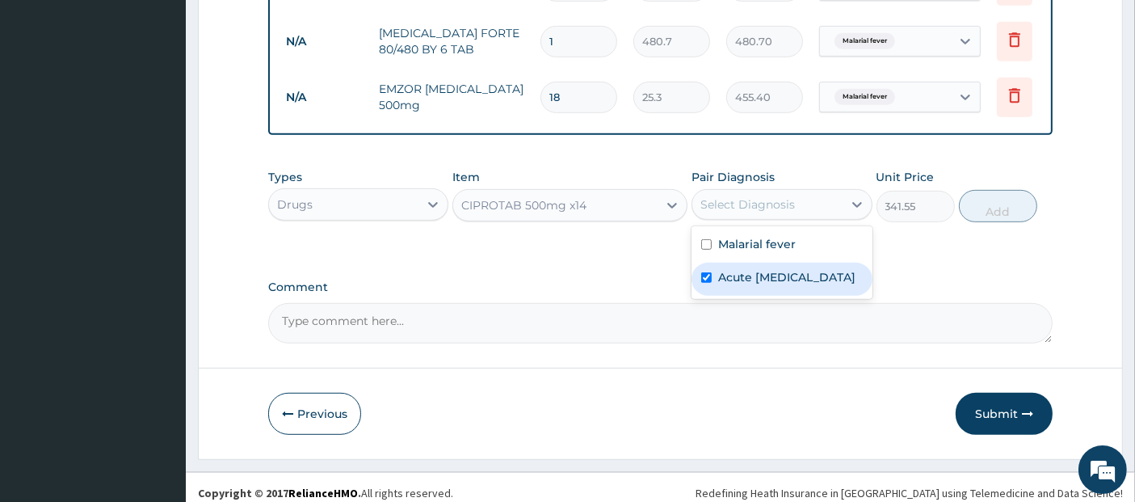
checkbox input "true"
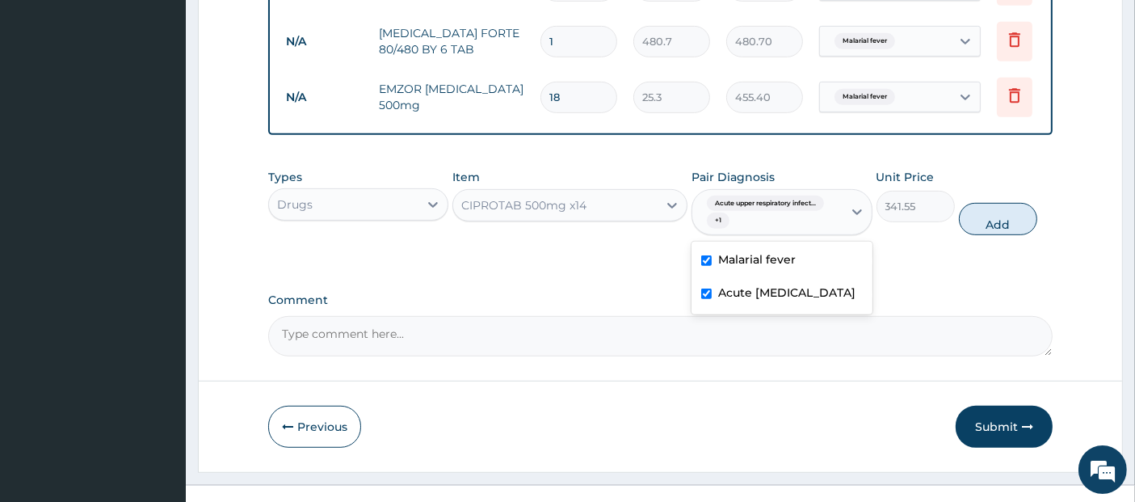
checkbox input "true"
click at [1011, 213] on div "Types Drugs Item CIPROTAB 500mg x14 Pair Diagnosis Acute upper respiratory infe…" at bounding box center [660, 202] width 785 height 83
click at [1011, 232] on button "Add" at bounding box center [998, 219] width 78 height 32
type input "0"
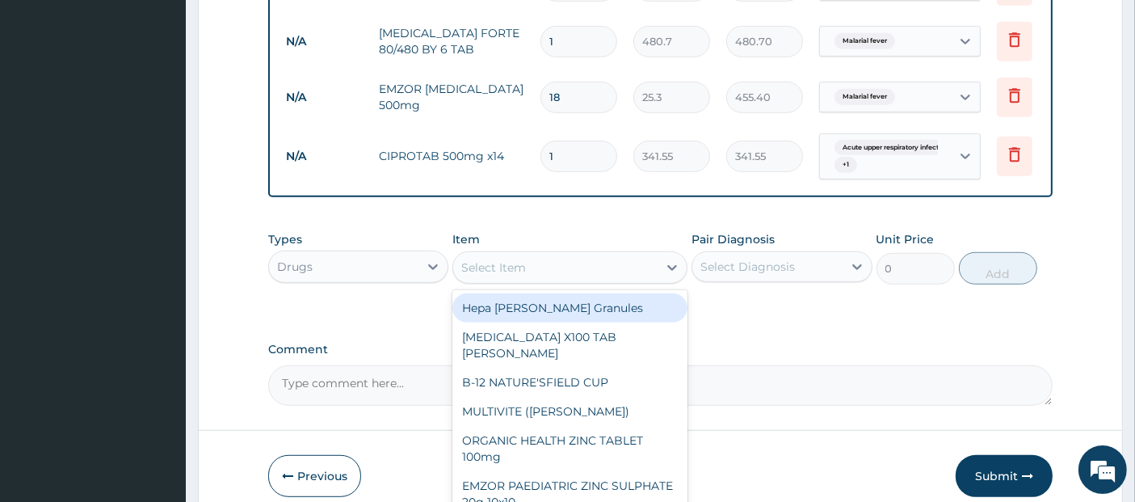
click at [576, 269] on div "Select Item" at bounding box center [555, 268] width 204 height 26
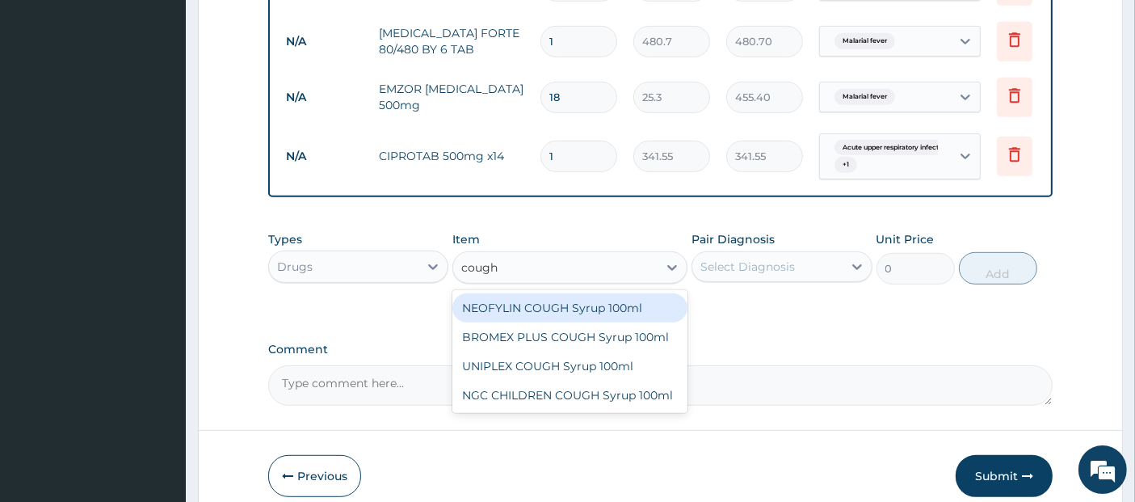
type input "cough s"
click at [598, 319] on div "NEOFYLIN COUGH Syrup 100ml" at bounding box center [569, 307] width 235 height 29
type input "1518"
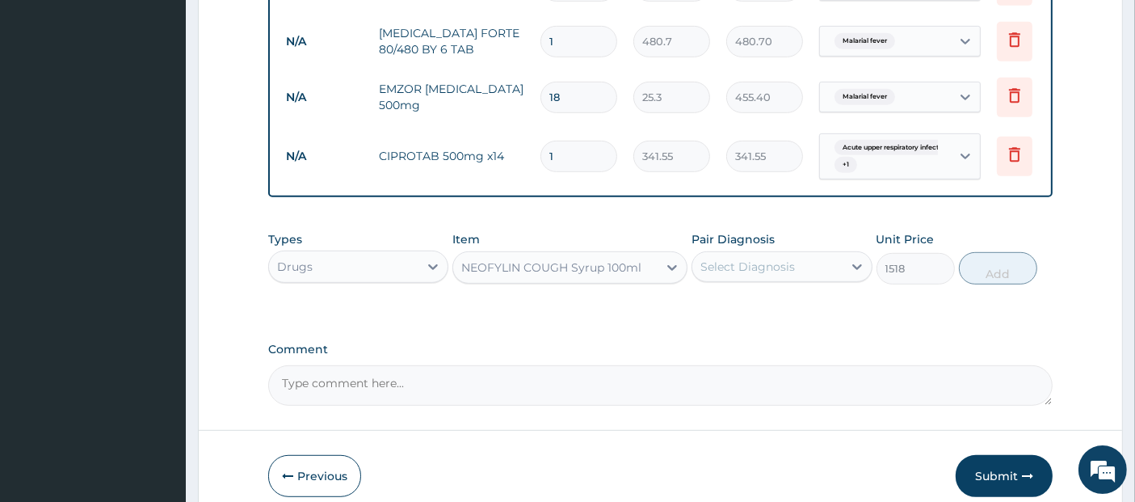
click at [579, 271] on div "NEOFYLIN COUGH Syrup 100ml" at bounding box center [551, 267] width 180 height 16
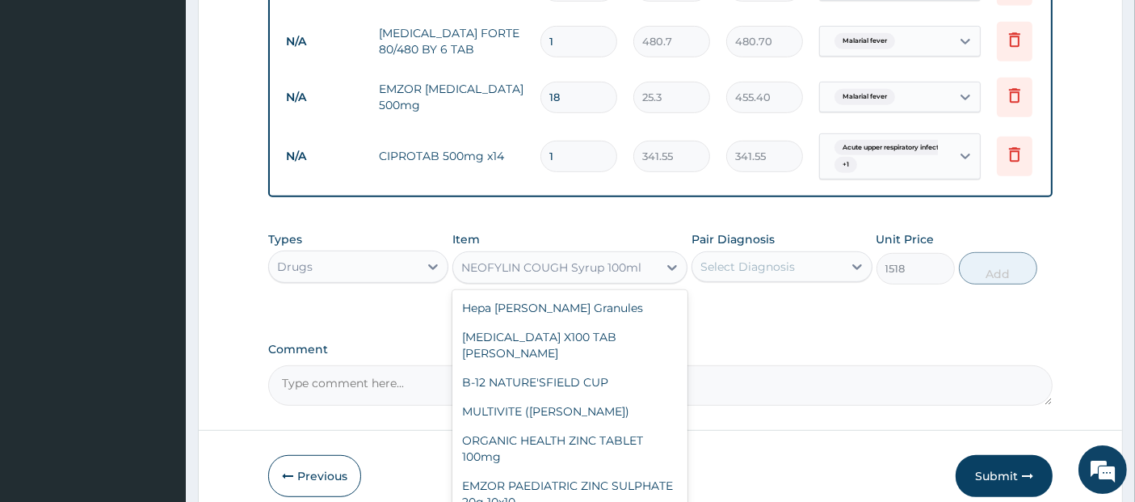
scroll to position [6669, 0]
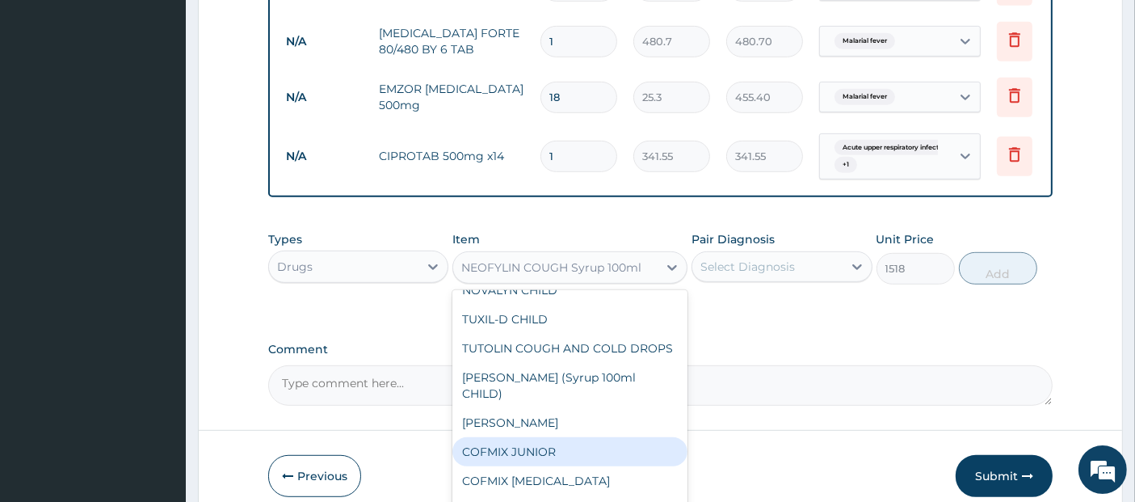
click at [822, 280] on div "Select Diagnosis" at bounding box center [766, 267] width 149 height 26
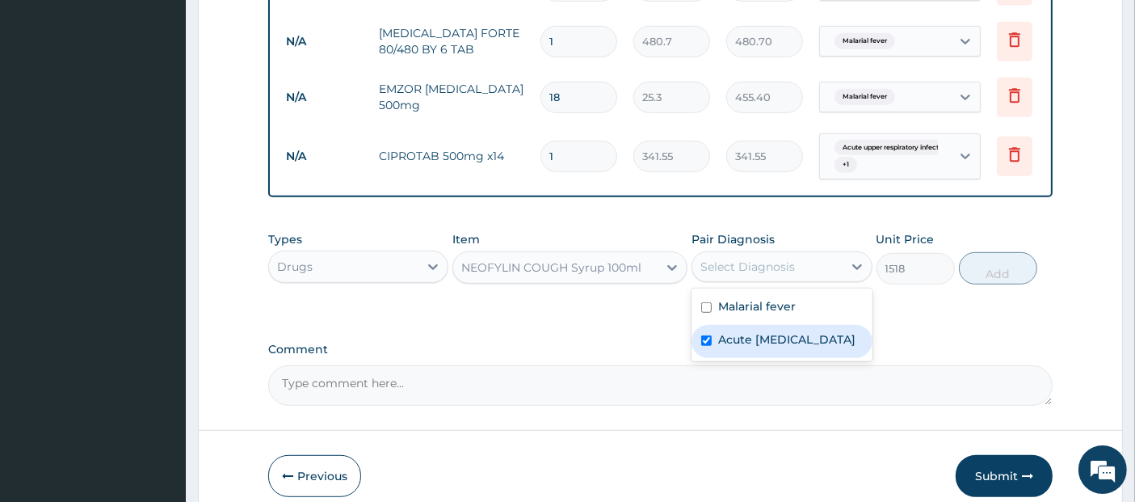
checkbox input "true"
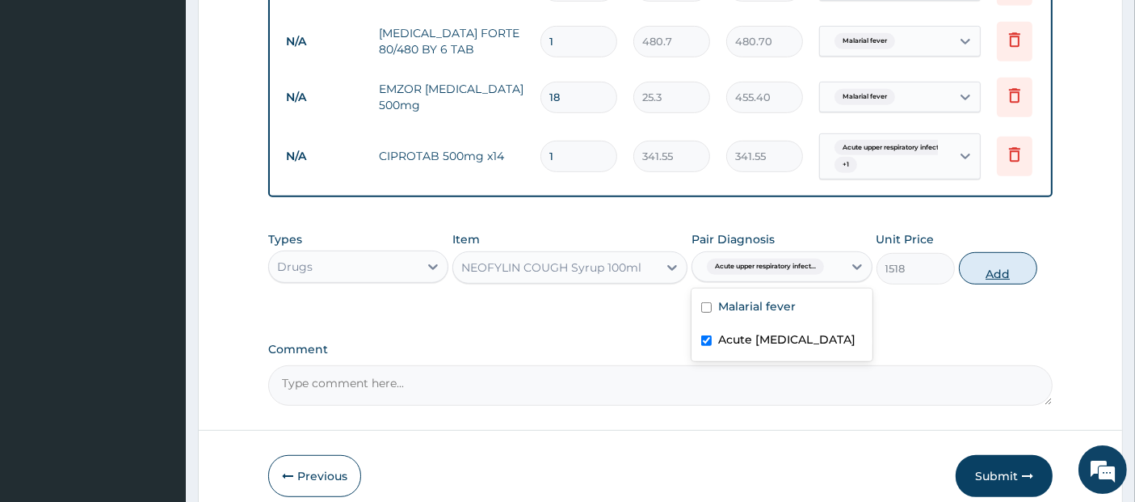
click at [1013, 284] on button "Add" at bounding box center [998, 268] width 78 height 32
type input "0"
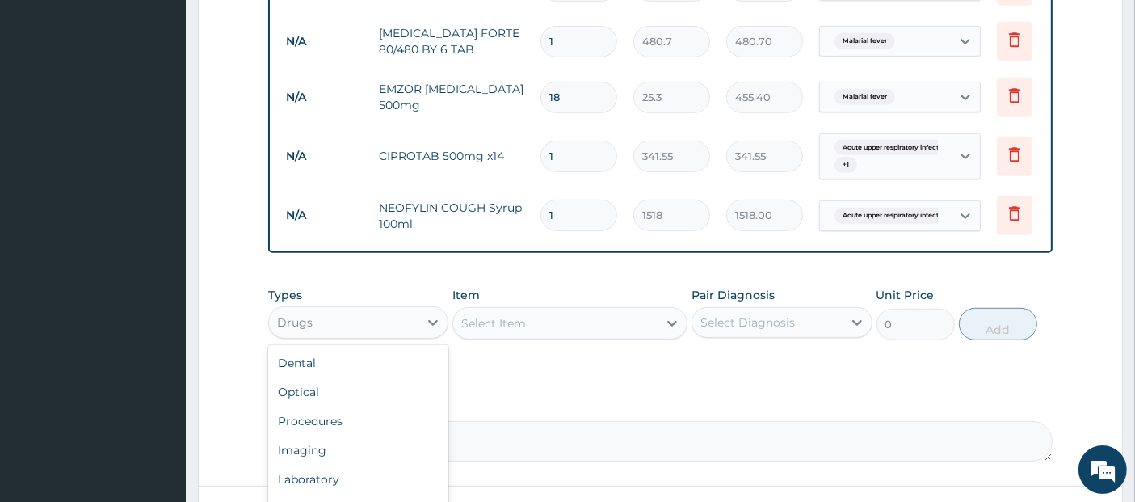
click at [377, 335] on div "Drugs" at bounding box center [343, 322] width 149 height 26
click at [576, 326] on div "Select Item" at bounding box center [555, 323] width 204 height 26
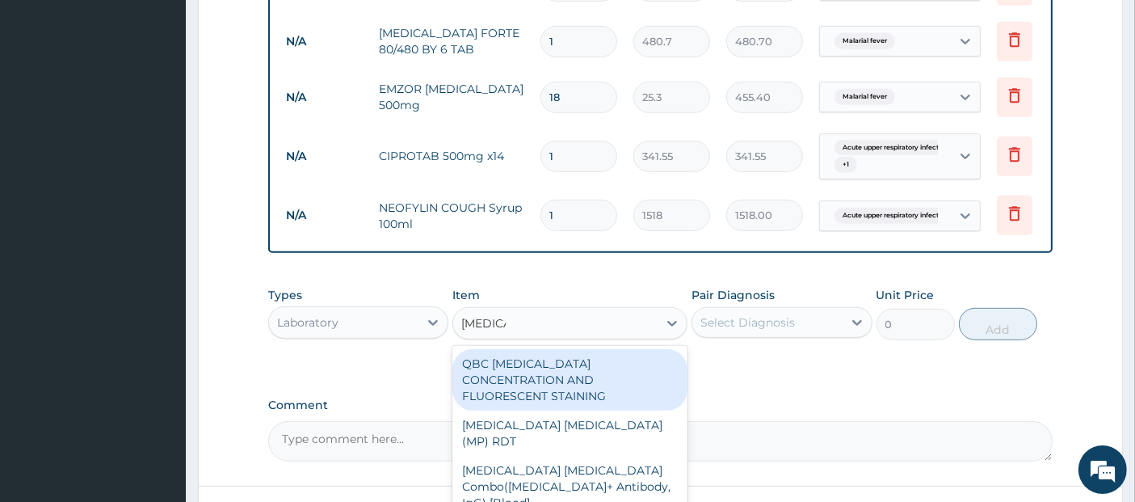
type input "[MEDICAL_DATA]"
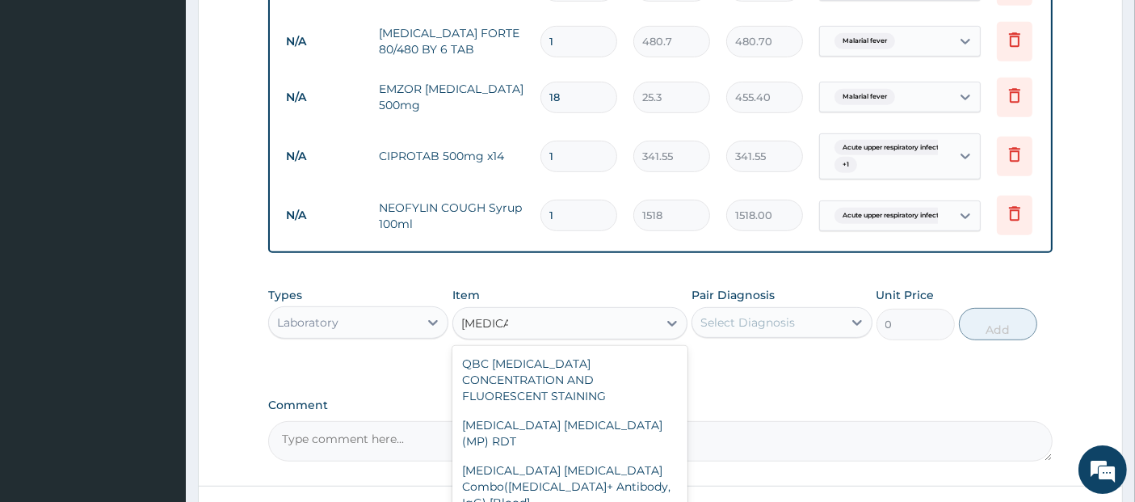
type input "1725"
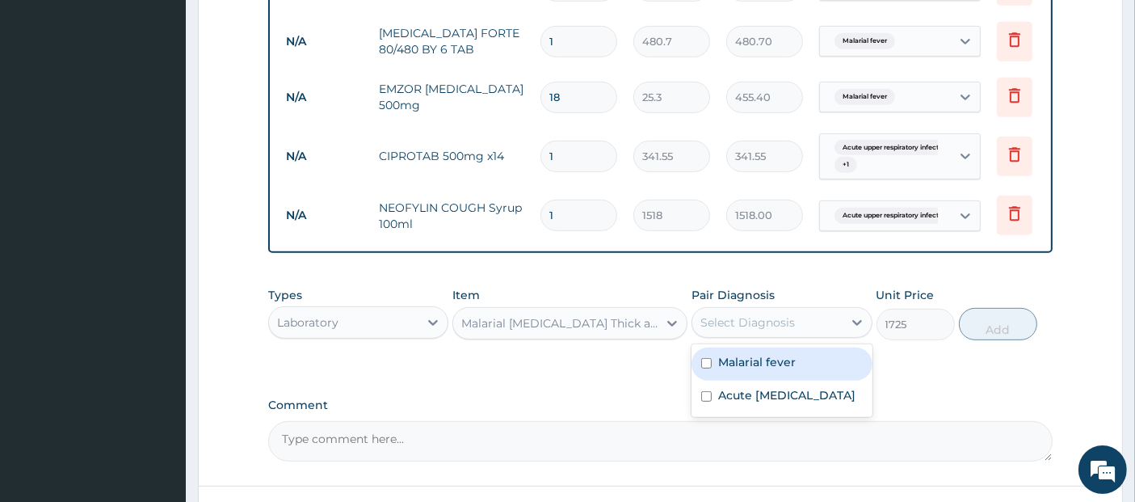
click at [723, 325] on div "Select Diagnosis" at bounding box center [748, 322] width 95 height 16
click at [750, 358] on div "Malarial fever" at bounding box center [782, 363] width 180 height 33
checkbox input "true"
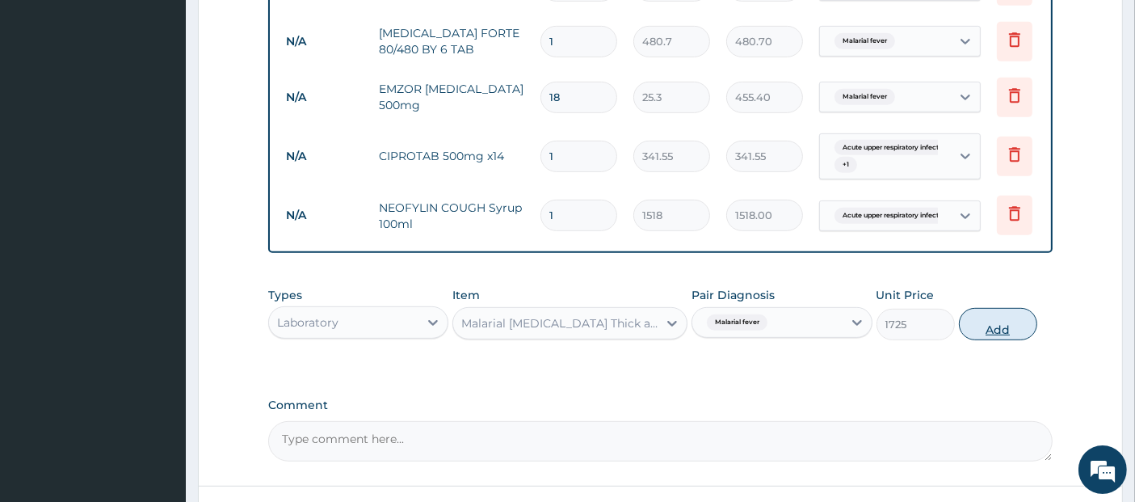
click at [999, 318] on button "Add" at bounding box center [998, 324] width 78 height 32
type input "0"
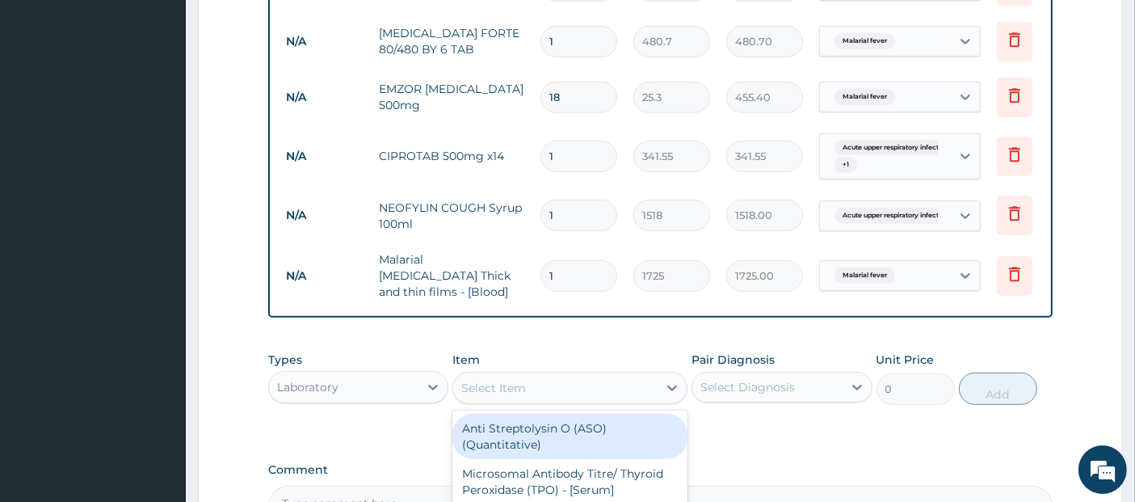
click at [542, 386] on div "Select Item" at bounding box center [555, 388] width 204 height 26
type input "fbc"
type input "4600"
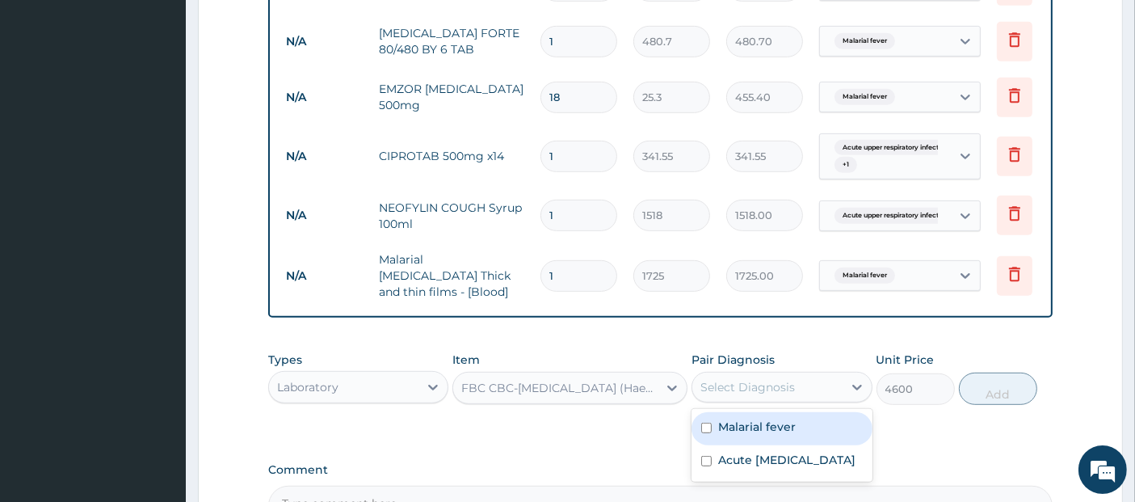
click at [781, 381] on div "Select Diagnosis" at bounding box center [748, 387] width 95 height 16
click at [790, 440] on div "Malarial fever" at bounding box center [782, 428] width 180 height 33
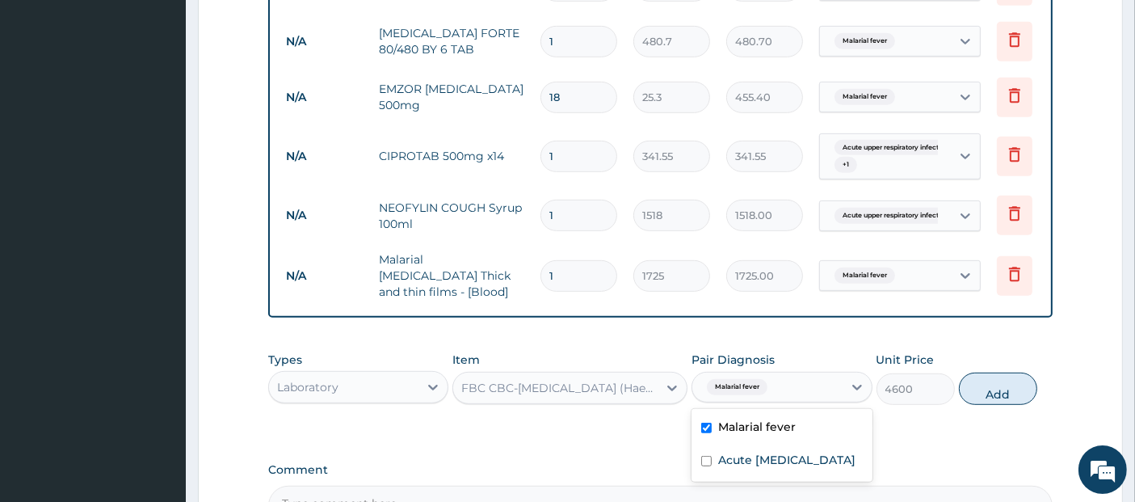
click at [785, 432] on label "Malarial fever" at bounding box center [757, 427] width 78 height 16
checkbox input "false"
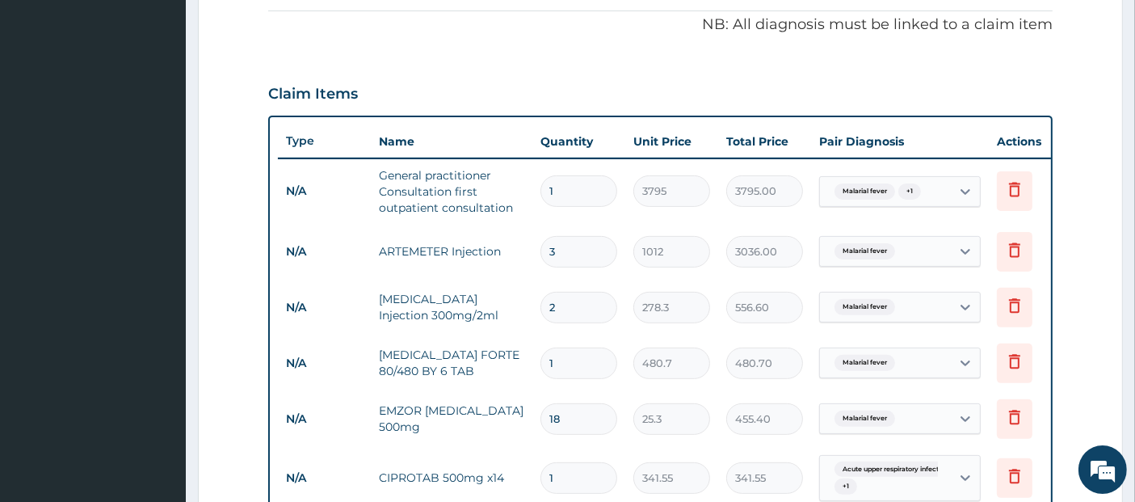
scroll to position [402, 0]
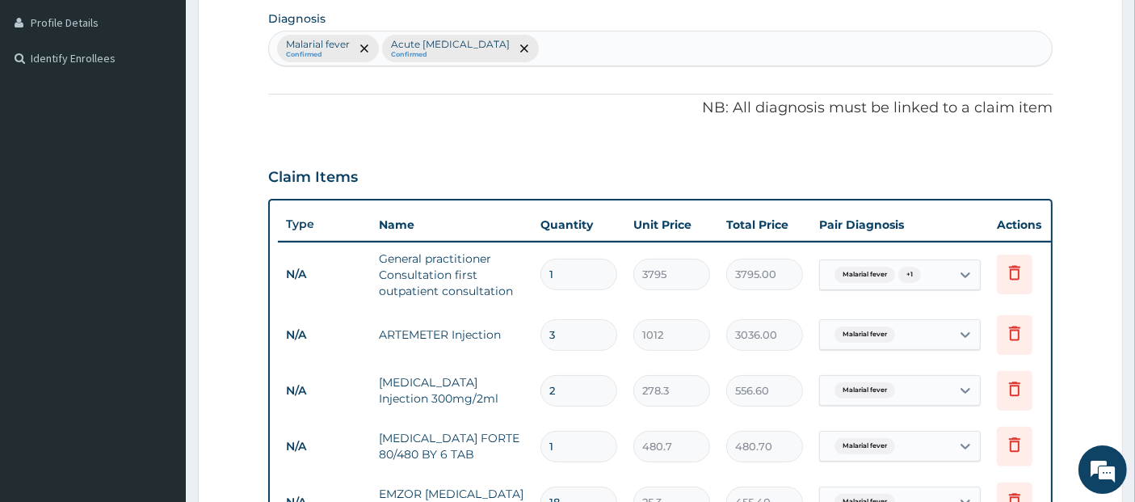
click at [657, 49] on div "Malarial fever Confirmed Acute [MEDICAL_DATA] Confirmed" at bounding box center [661, 49] width 784 height 34
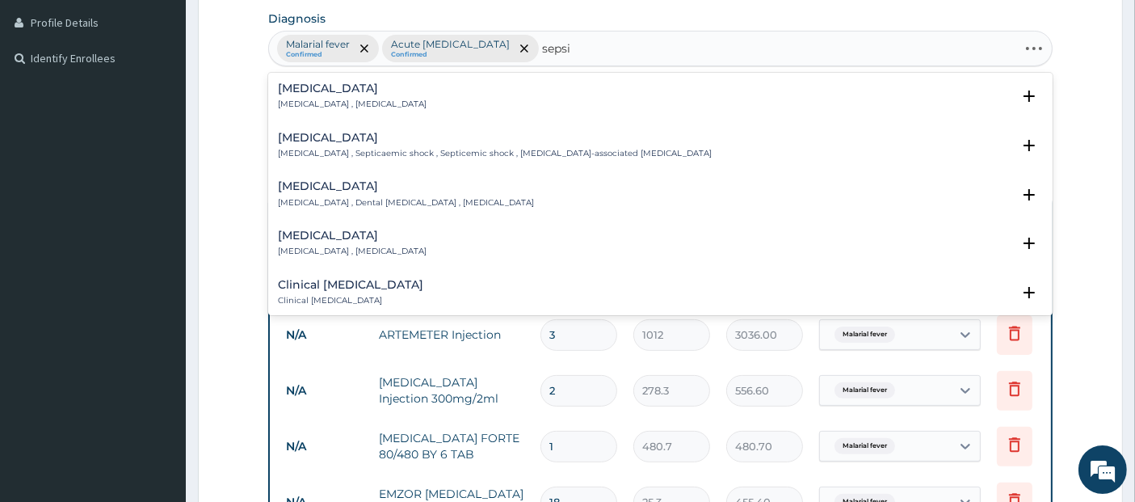
type input "[MEDICAL_DATA]"
click at [640, 88] on div "[MEDICAL_DATA] [MEDICAL_DATA] , [MEDICAL_DATA]" at bounding box center [661, 96] width 766 height 28
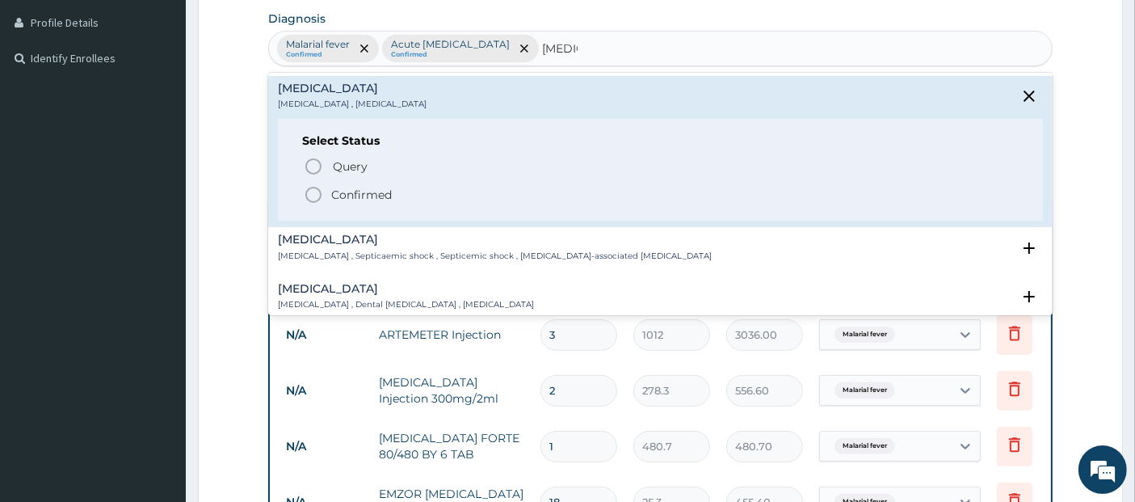
click at [635, 188] on span "Confirmed" at bounding box center [662, 194] width 716 height 19
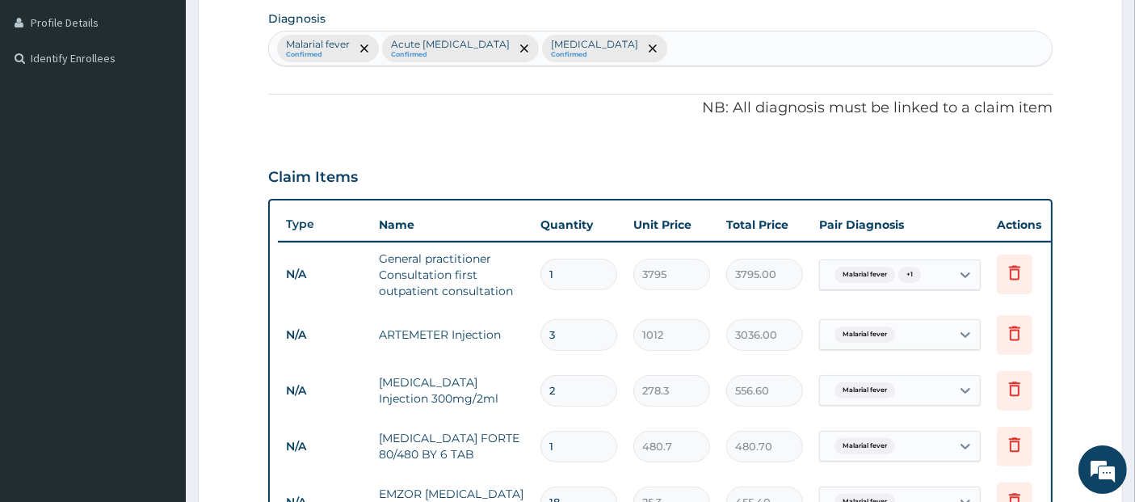
click at [623, 51] on small "Confirmed" at bounding box center [594, 55] width 87 height 8
click at [649, 44] on icon "remove selection option" at bounding box center [653, 48] width 8 height 8
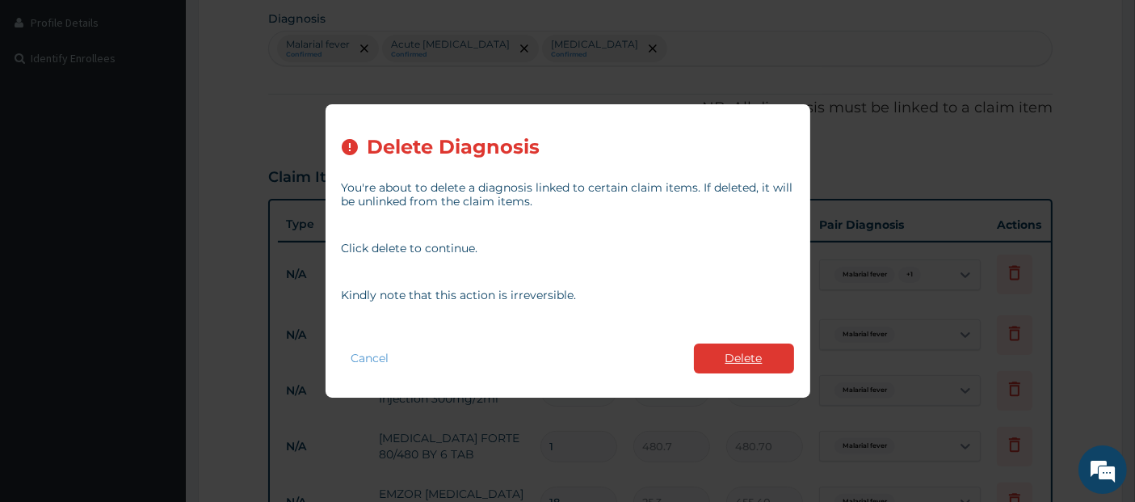
click at [736, 366] on button "Delete" at bounding box center [744, 358] width 100 height 30
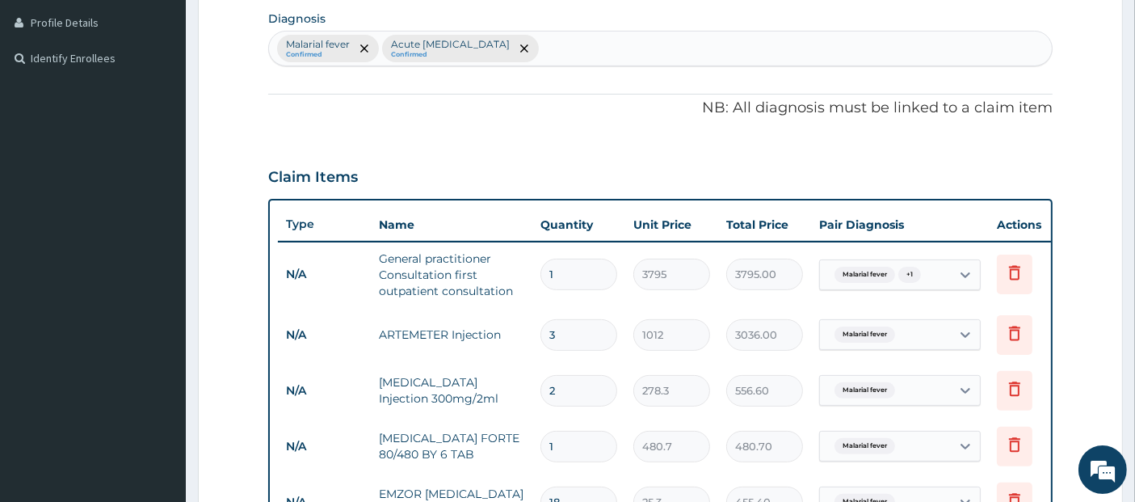
click at [777, 52] on div "Malarial fever Confirmed Acute [MEDICAL_DATA] Confirmed" at bounding box center [661, 49] width 784 height 34
type input "[MEDICAL_DATA]"
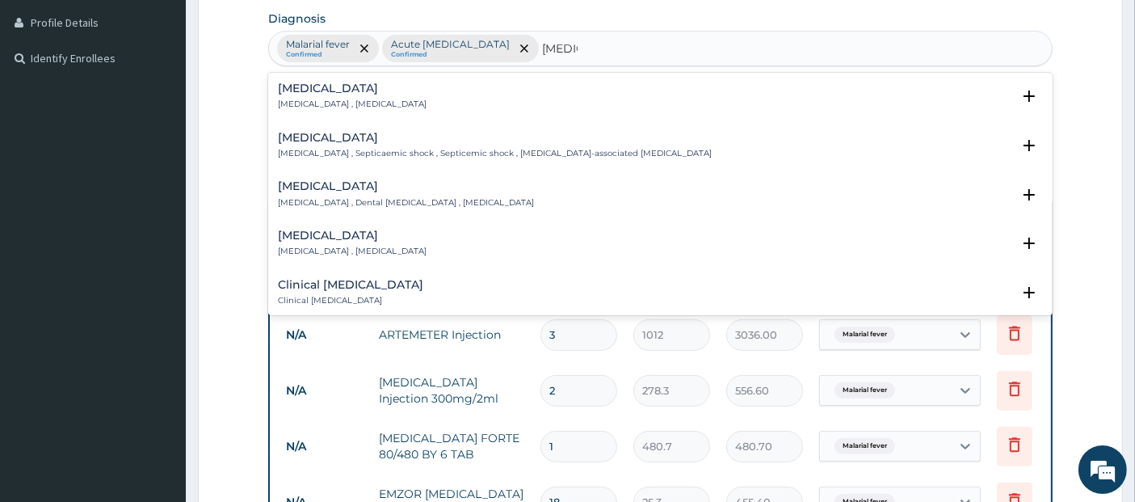
click at [756, 93] on div "[MEDICAL_DATA] [MEDICAL_DATA] , [MEDICAL_DATA]" at bounding box center [661, 96] width 766 height 28
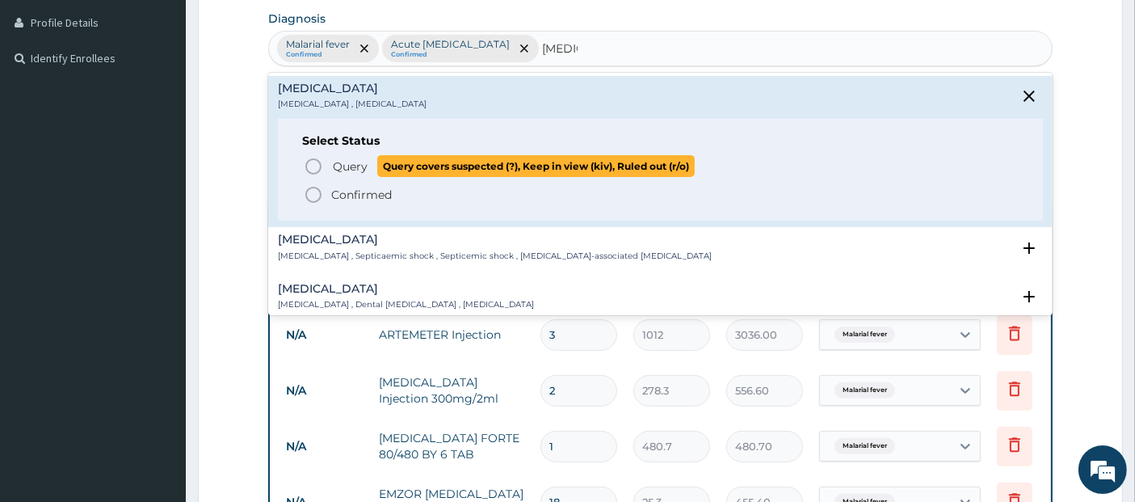
click at [695, 170] on span "Query covers suspected (?), Keep in view (kiv), Ruled out (r/o)" at bounding box center [536, 166] width 318 height 22
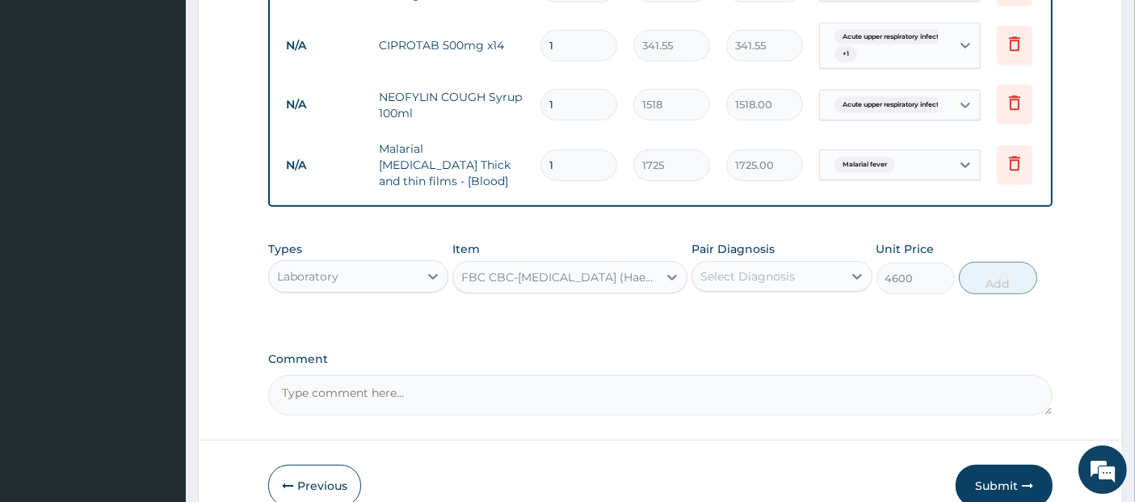
scroll to position [1002, 0]
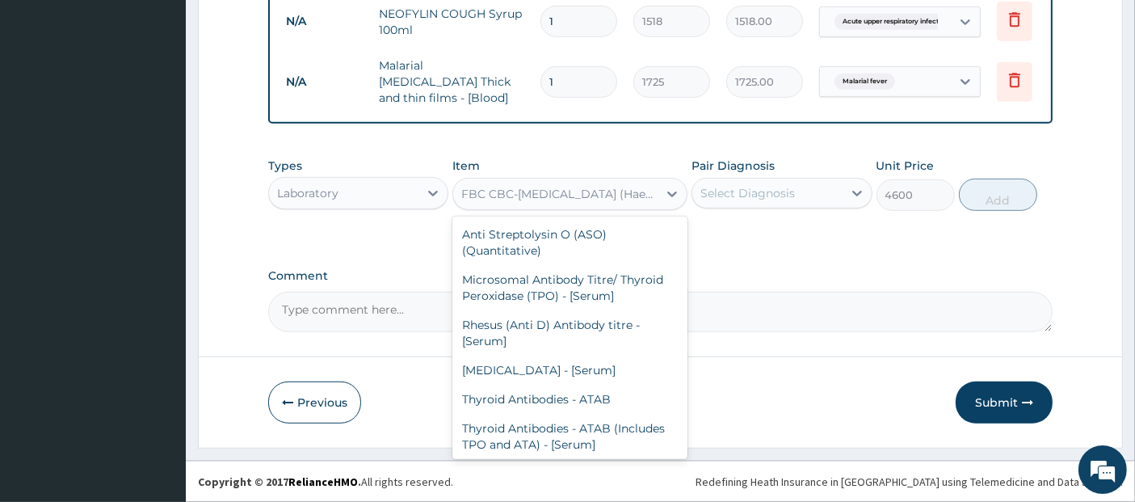
click at [600, 196] on div "FBC CBC-[MEDICAL_DATA] (Haemogram) - [Blood]" at bounding box center [560, 194] width 198 height 16
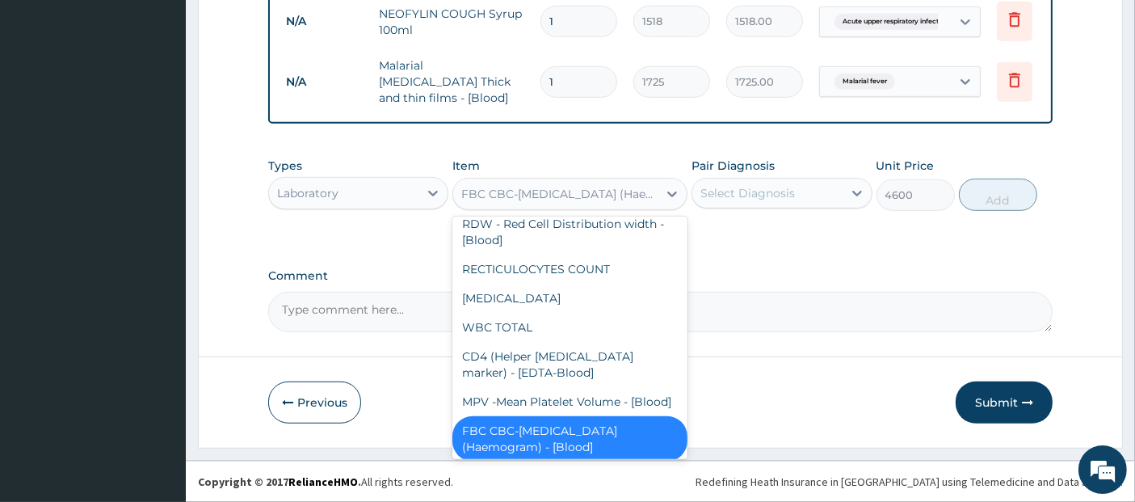
click at [728, 181] on div "Select Diagnosis" at bounding box center [766, 193] width 149 height 26
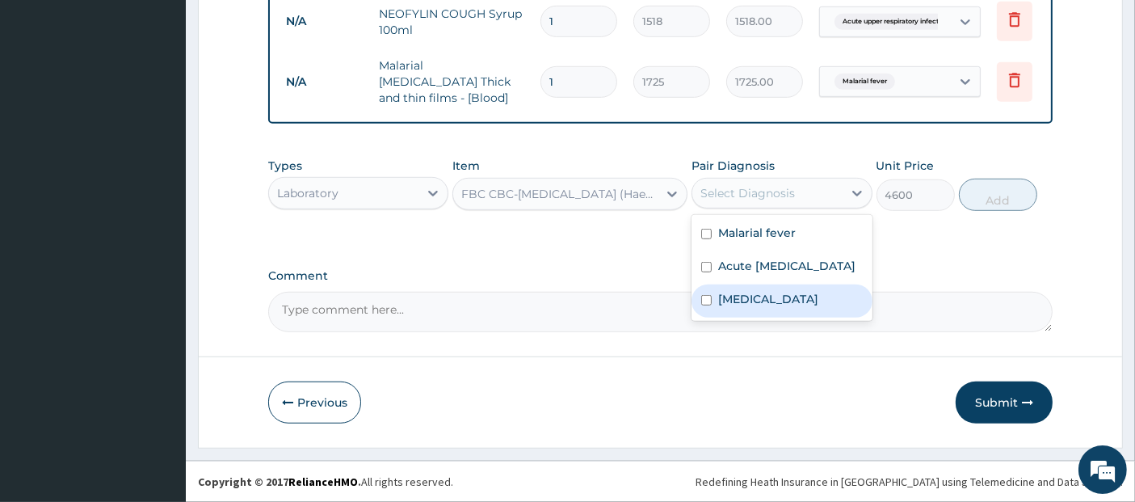
click at [792, 313] on div "[MEDICAL_DATA]" at bounding box center [782, 300] width 180 height 33
checkbox input "true"
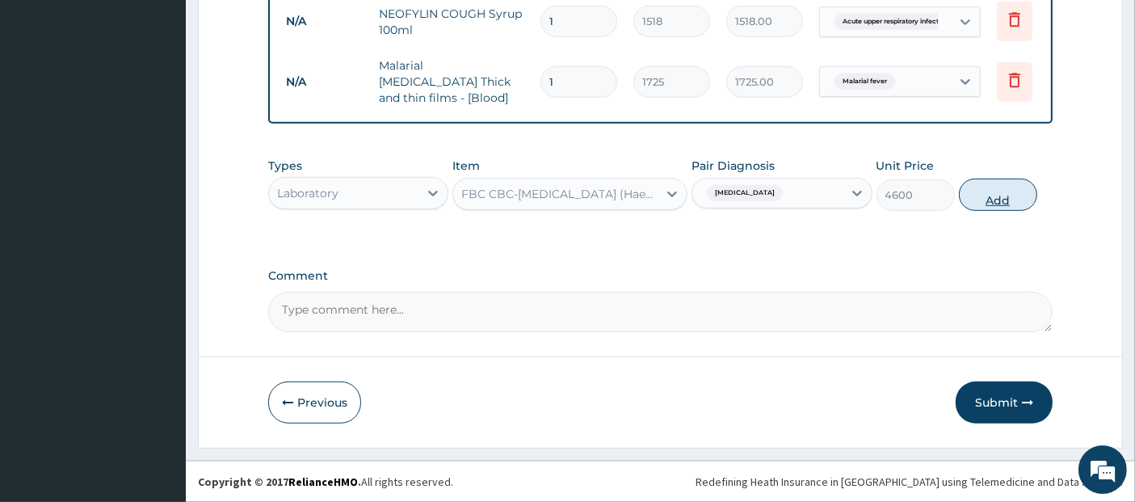
click at [1016, 192] on button "Add" at bounding box center [998, 195] width 78 height 32
type input "0"
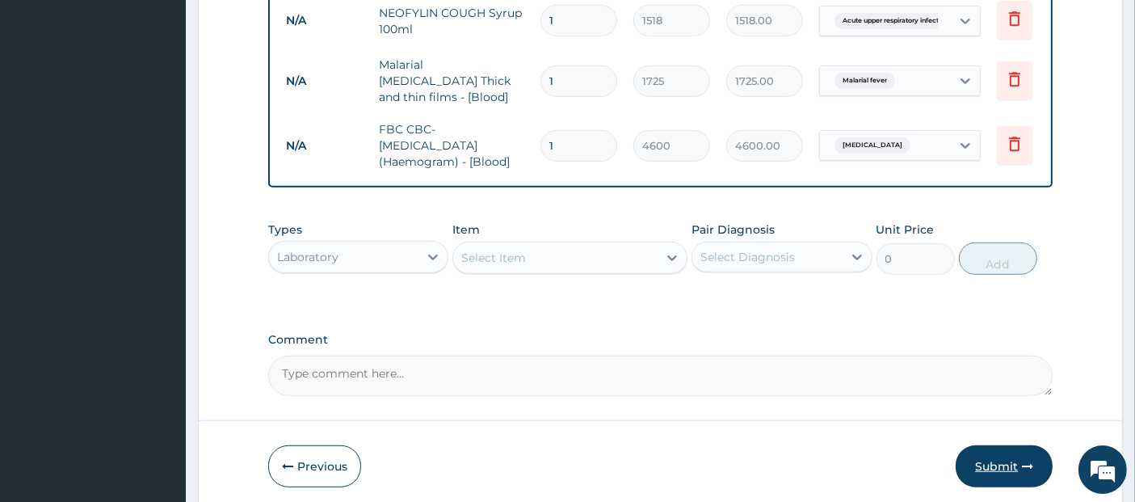
click at [1036, 456] on button "Submit" at bounding box center [1004, 466] width 97 height 42
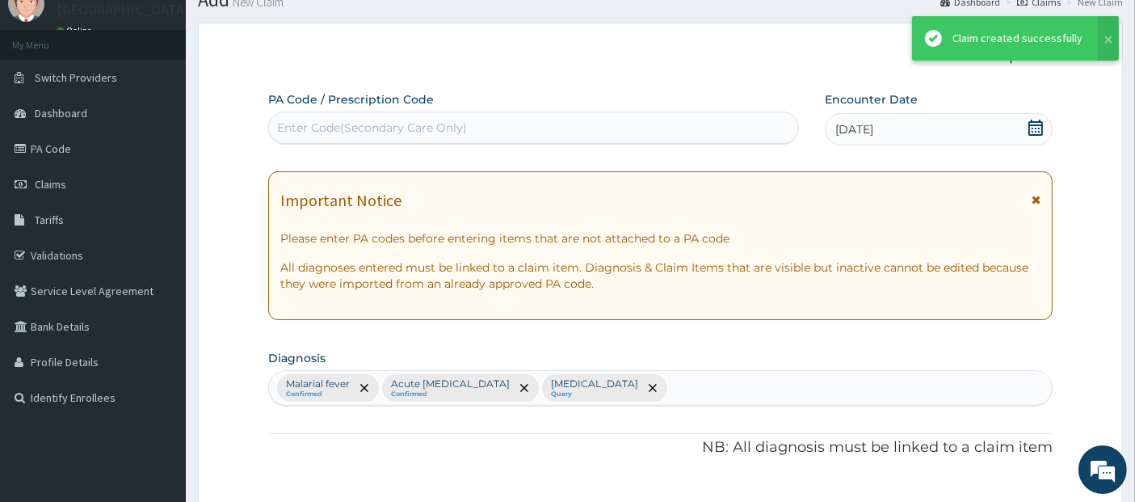
scroll to position [1002, 0]
